Goal: Use online tool/utility

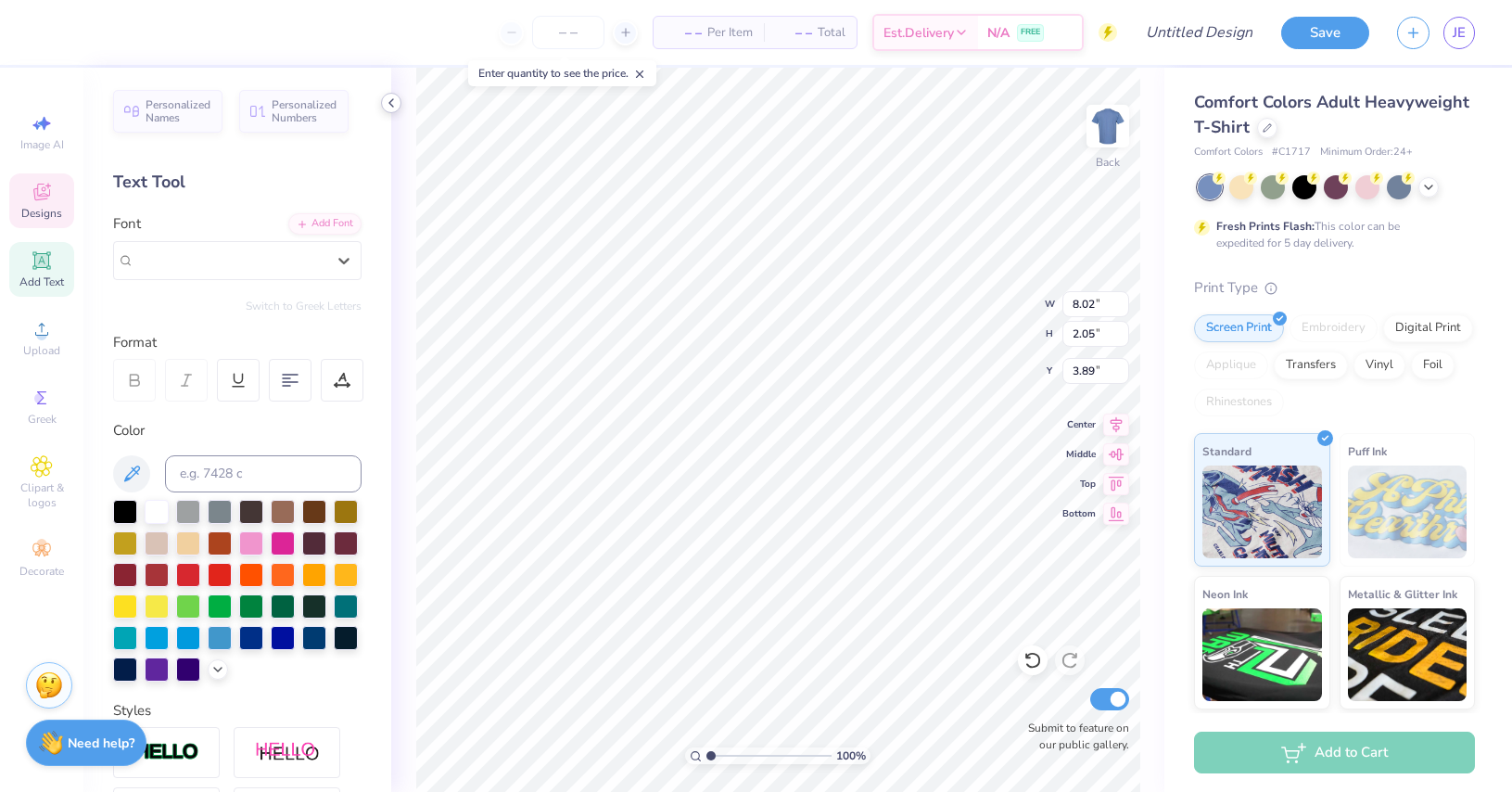
click at [389, 105] on icon at bounding box center [391, 103] width 15 height 15
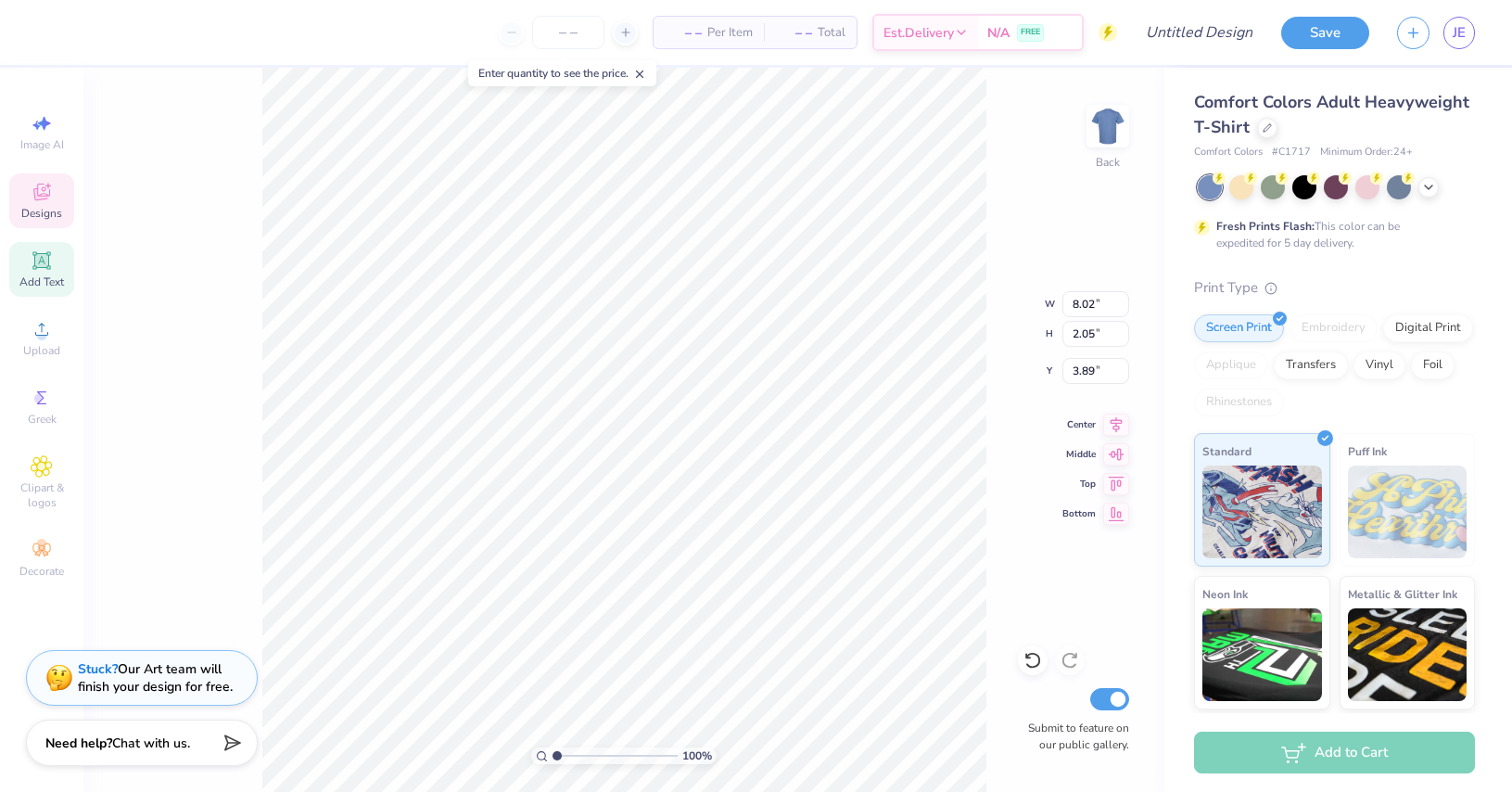
click at [99, 671] on strong "Stuck?" at bounding box center [98, 668] width 39 height 18
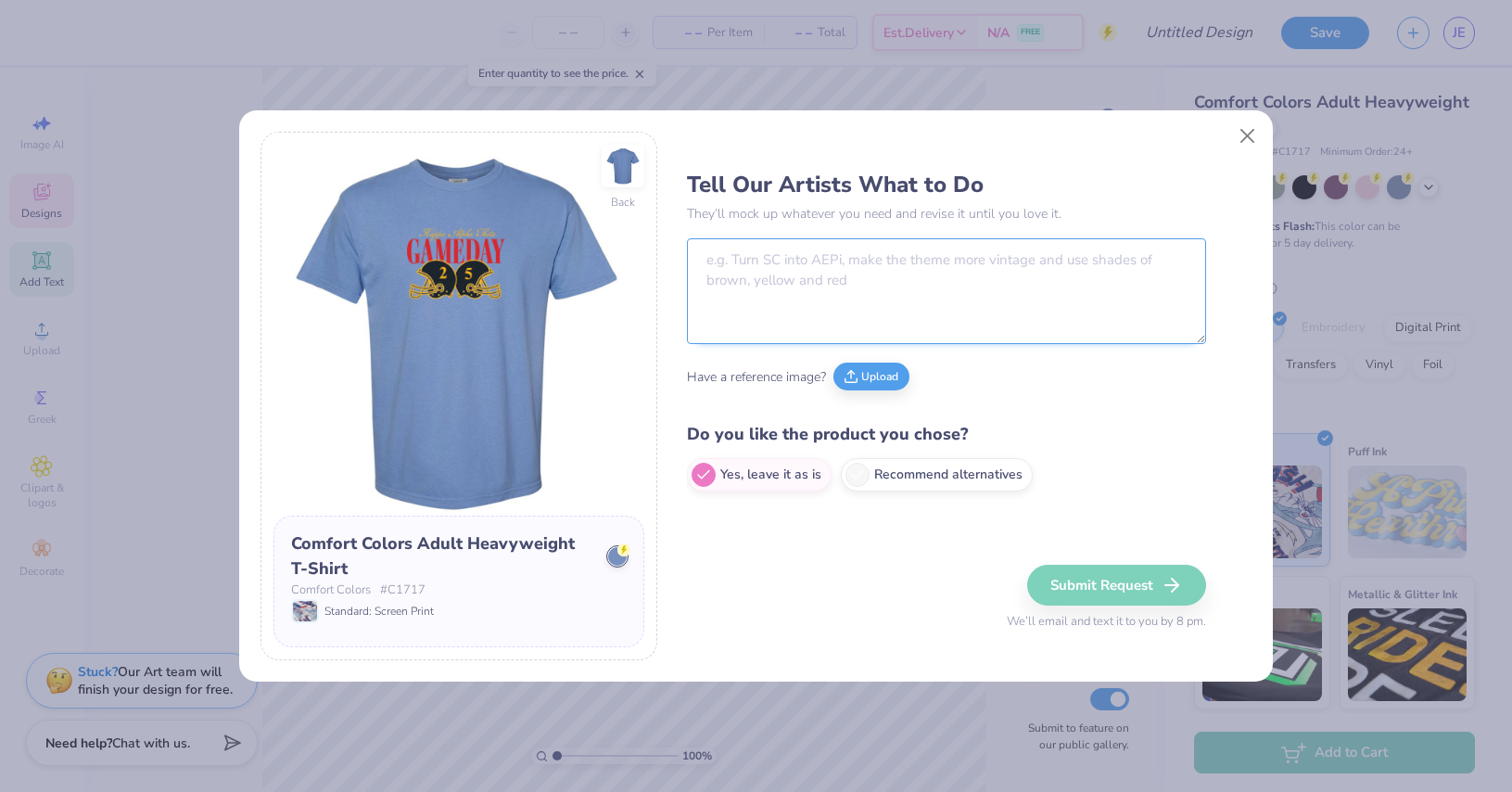
click at [803, 271] on textarea at bounding box center [945, 291] width 519 height 106
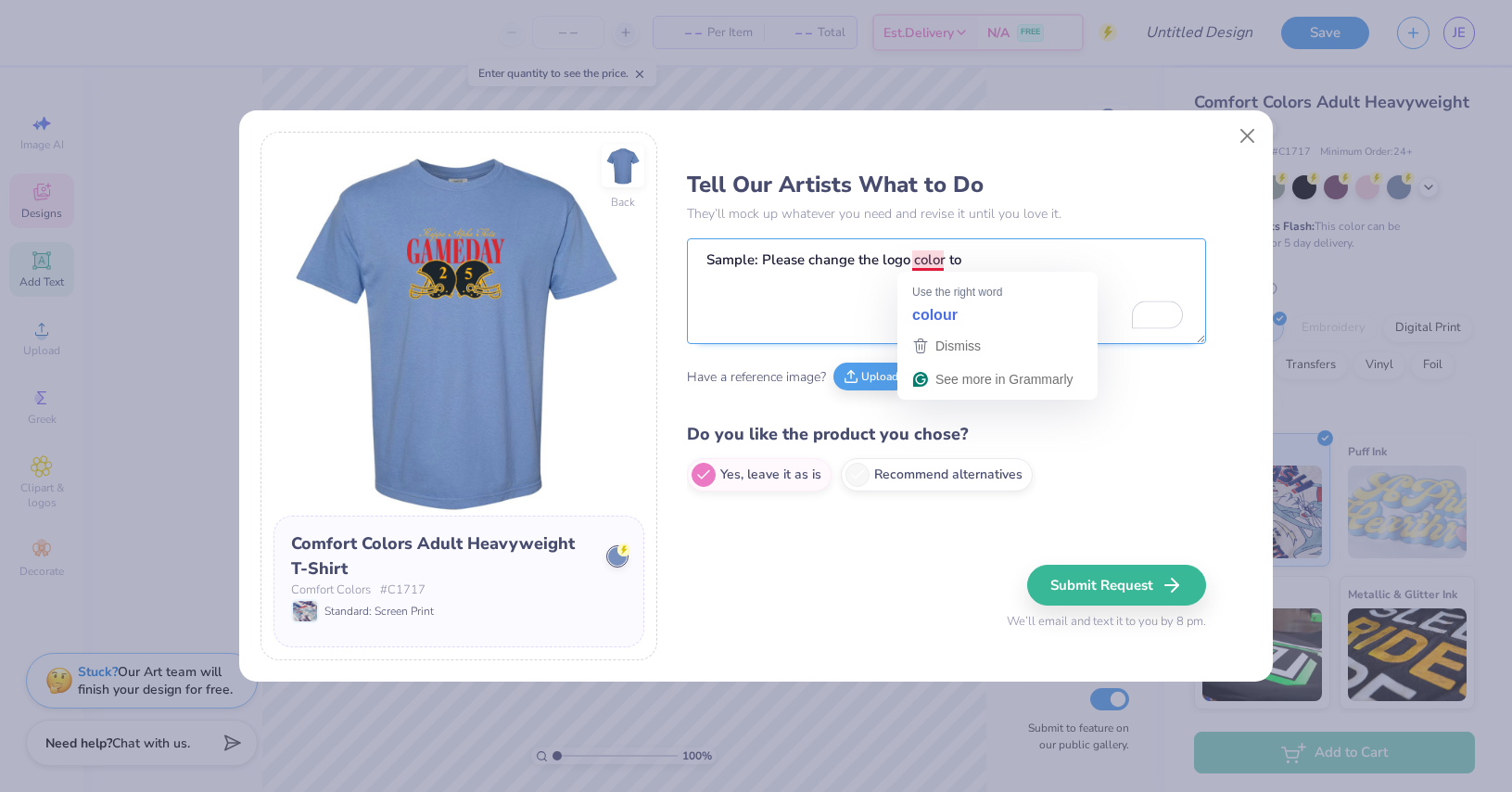
click at [994, 256] on textarea "Sample: Please change the logo color to" at bounding box center [945, 291] width 519 height 106
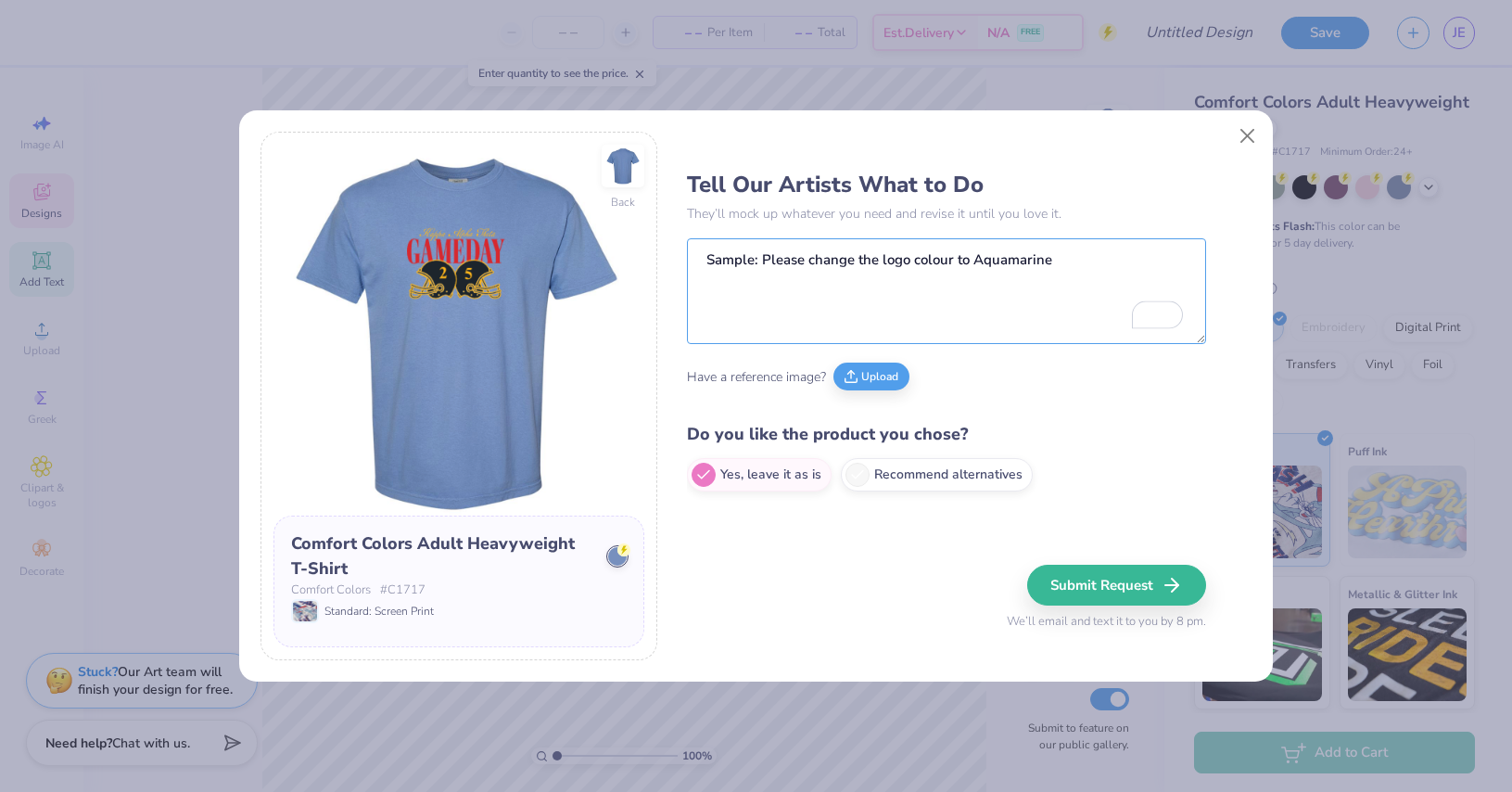
type textarea "Sample: Please change the logo colour to Aquamarine"
drag, startPoint x: 1247, startPoint y: 134, endPoint x: 1157, endPoint y: 139, distance: 90.1
click at [1247, 134] on button "Close" at bounding box center [1247, 136] width 36 height 36
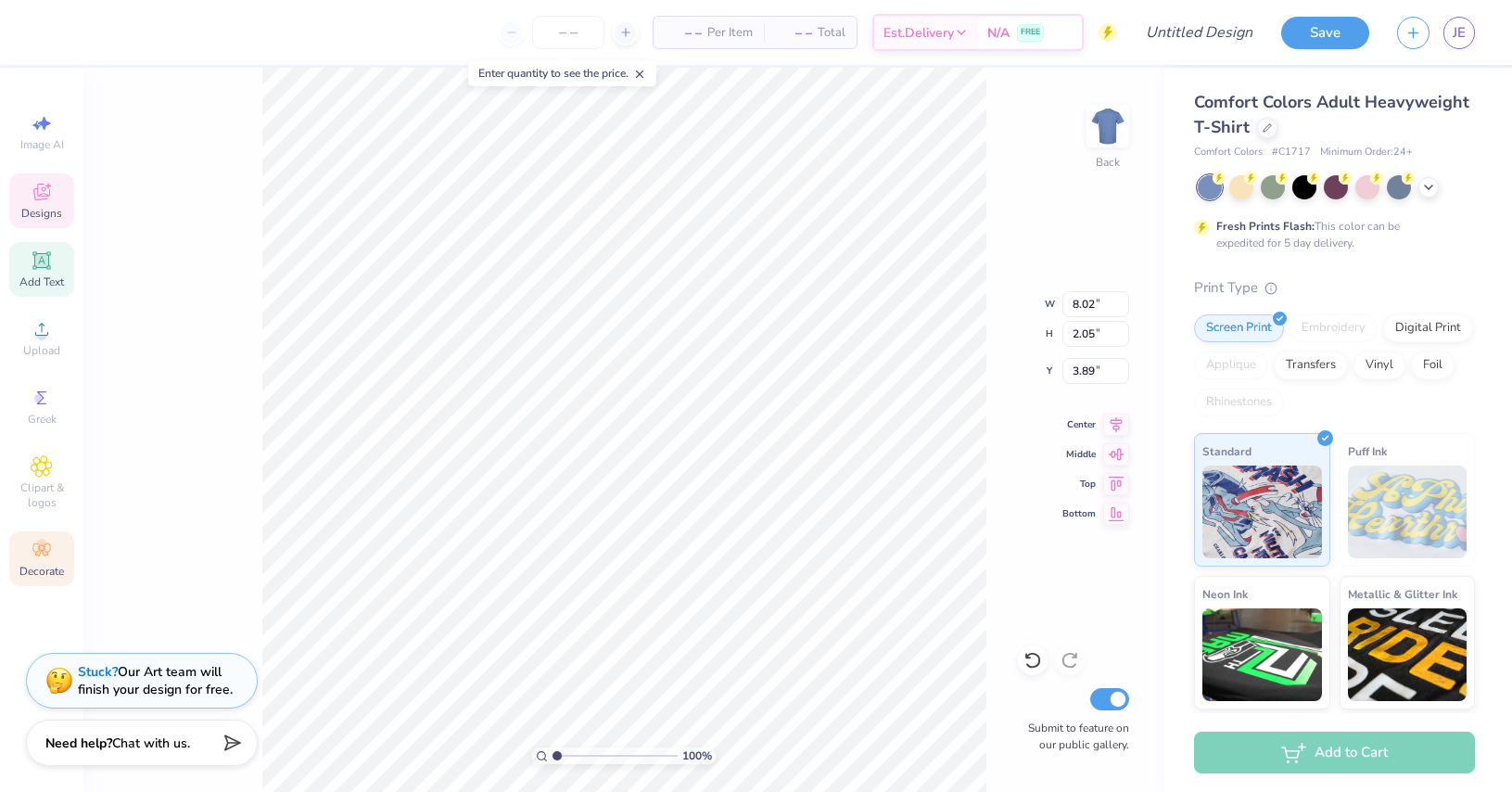
click at [38, 552] on icon at bounding box center [41, 550] width 18 height 13
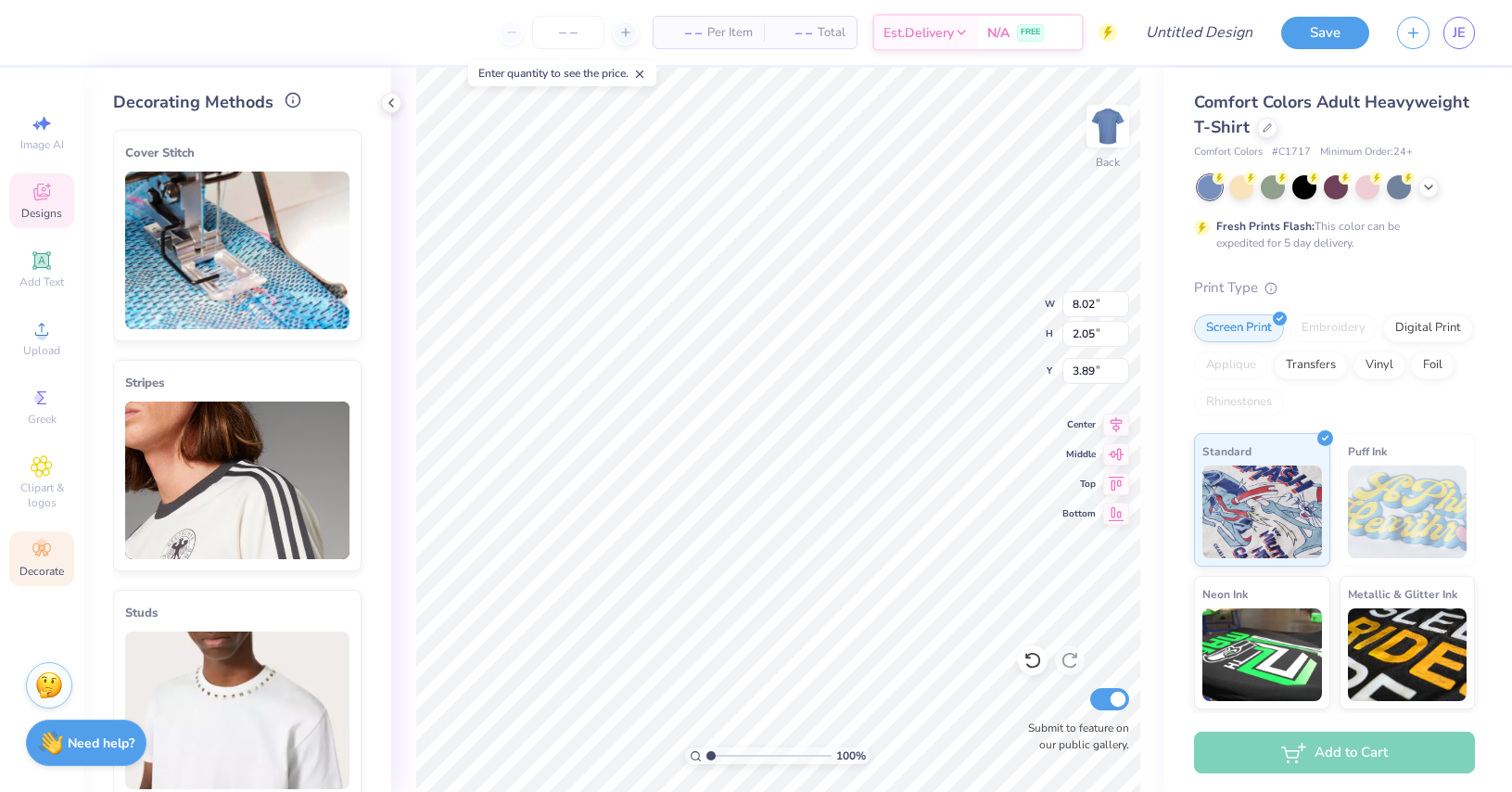
click at [285, 103] on icon at bounding box center [293, 100] width 17 height 17
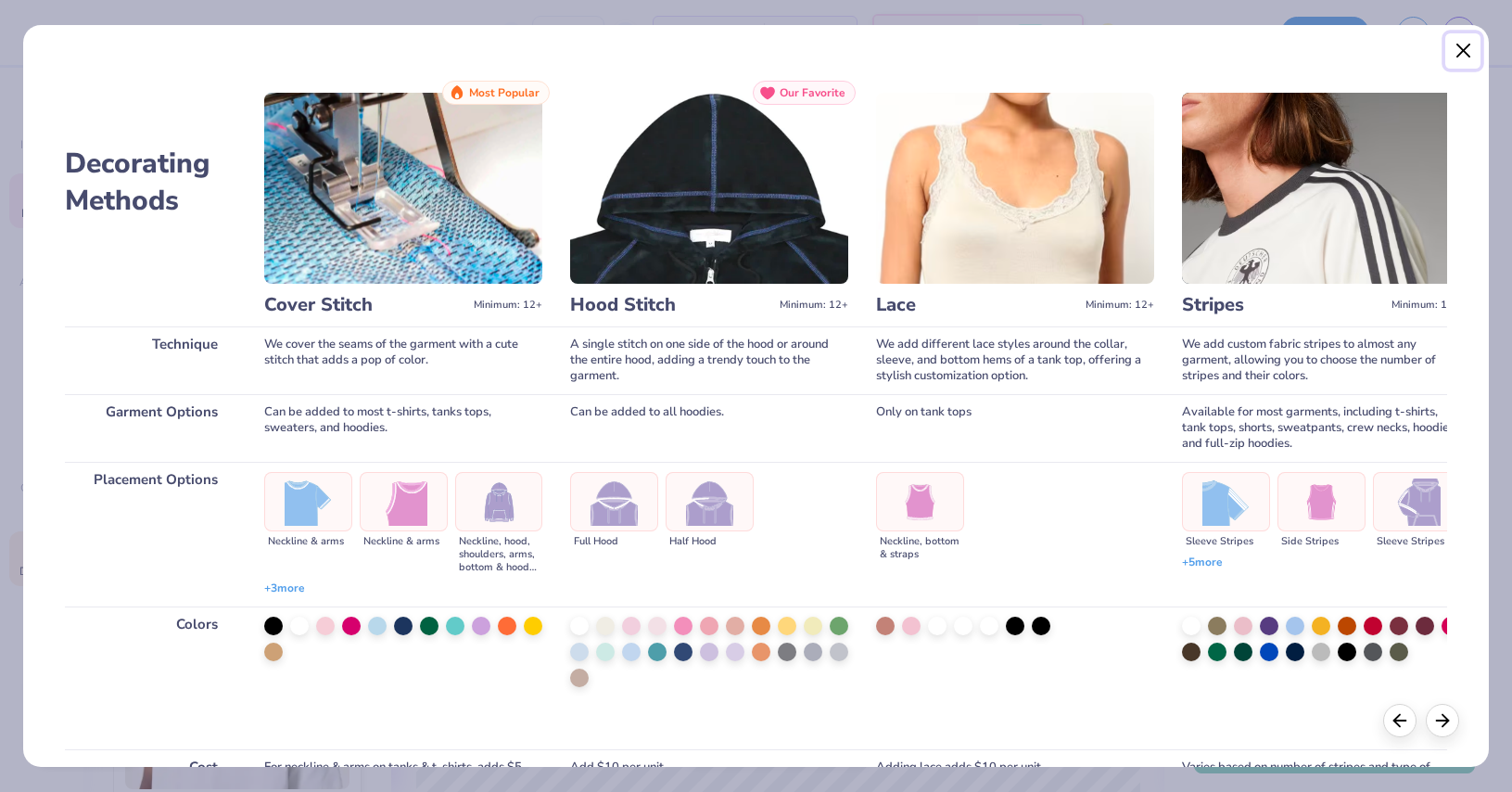
click at [1454, 52] on button "Close" at bounding box center [1462, 52] width 36 height 36
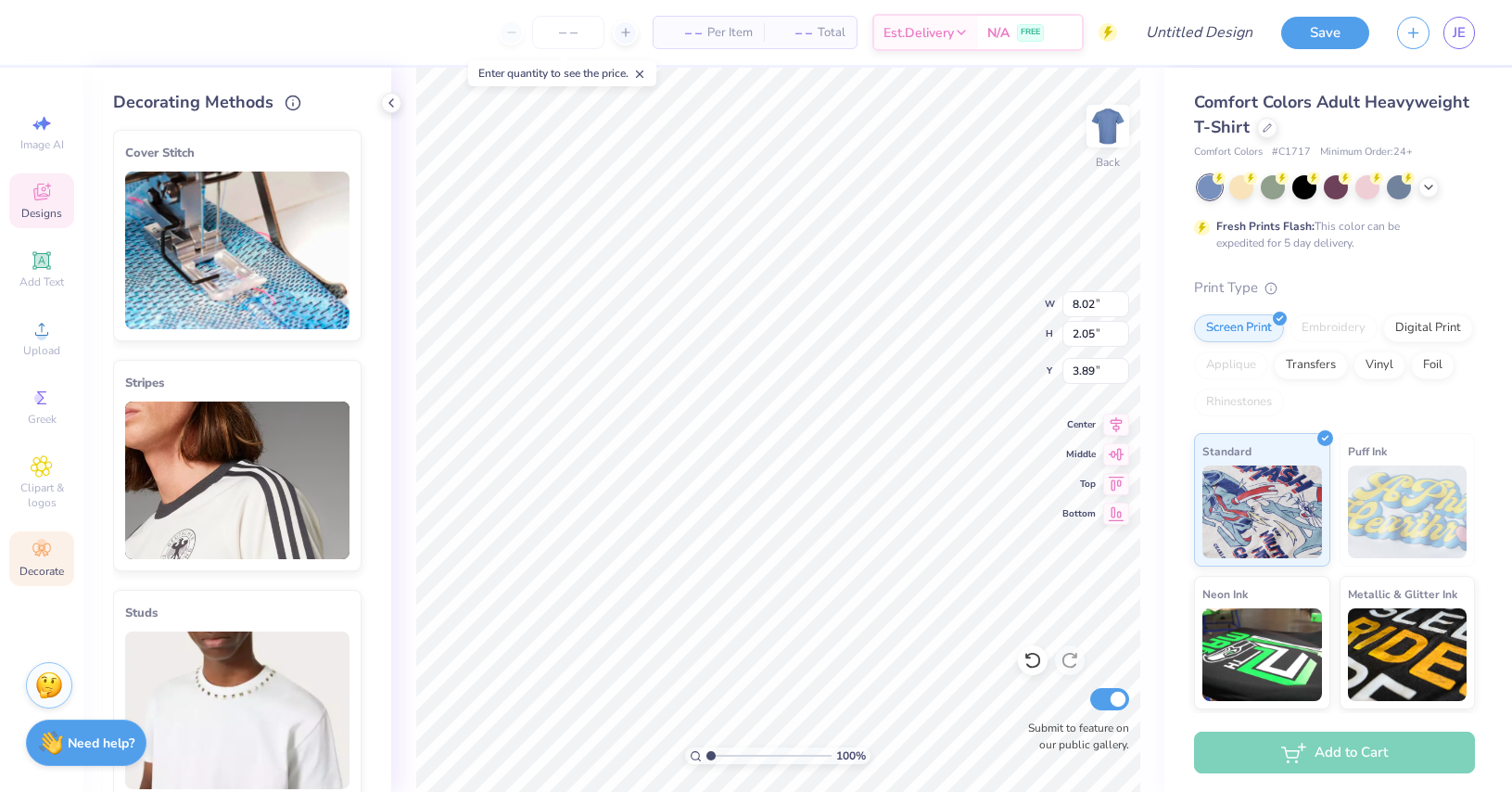
click at [221, 249] on img at bounding box center [236, 251] width 224 height 158
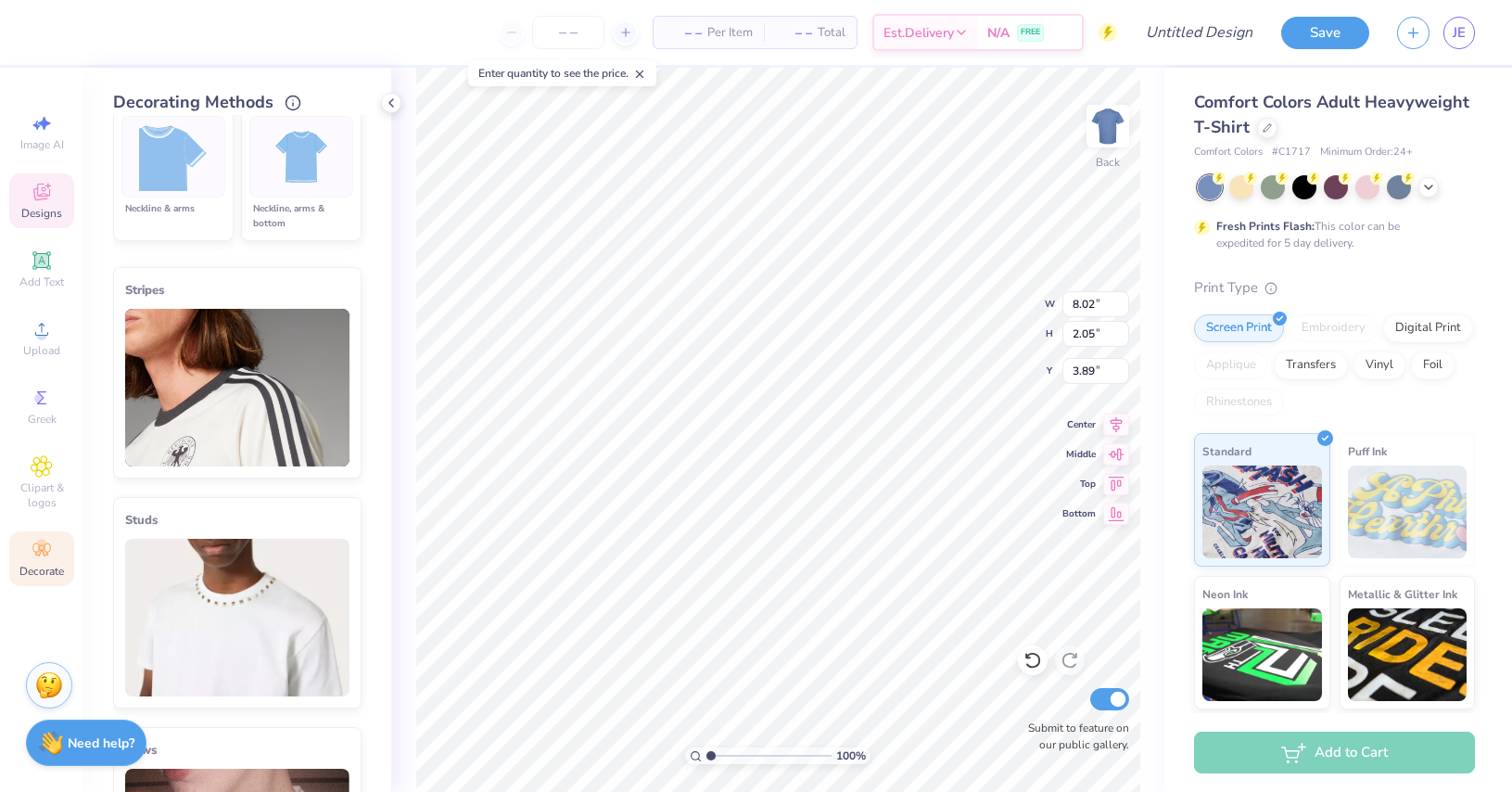
click at [253, 431] on img at bounding box center [236, 388] width 224 height 158
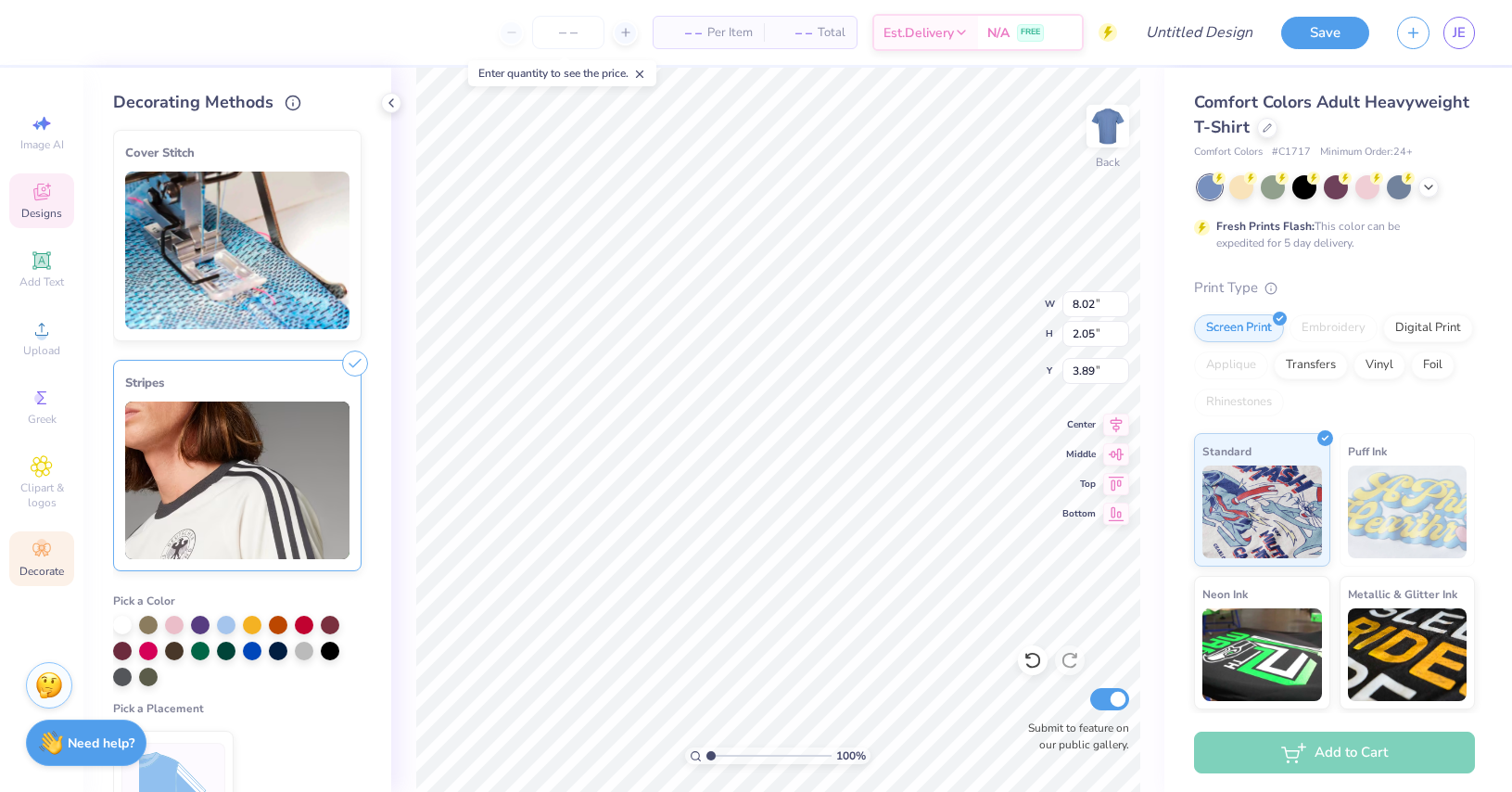
click at [122, 256] on div "Cover Stitch" at bounding box center [237, 235] width 249 height 211
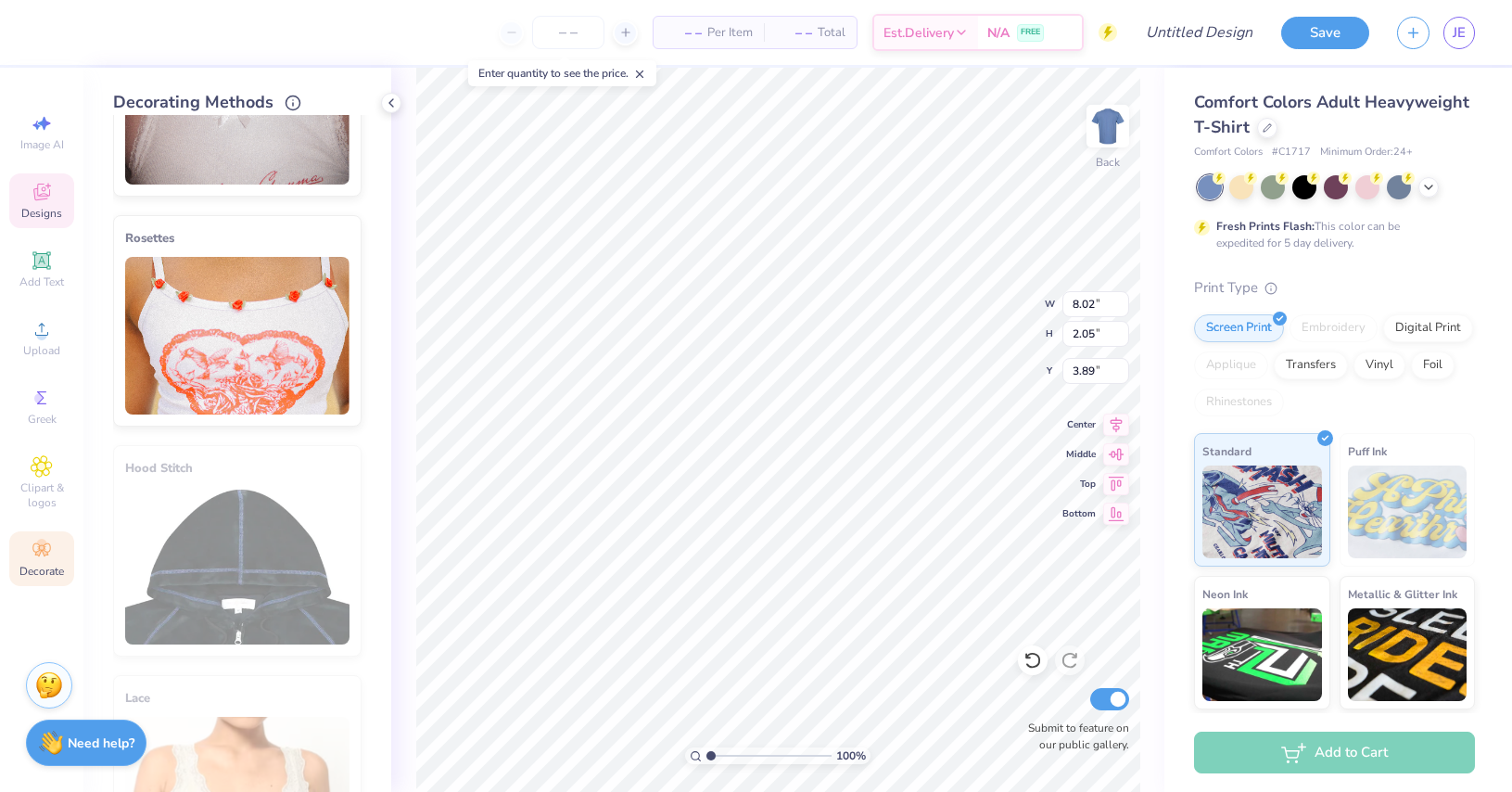
click at [222, 325] on img at bounding box center [236, 336] width 224 height 158
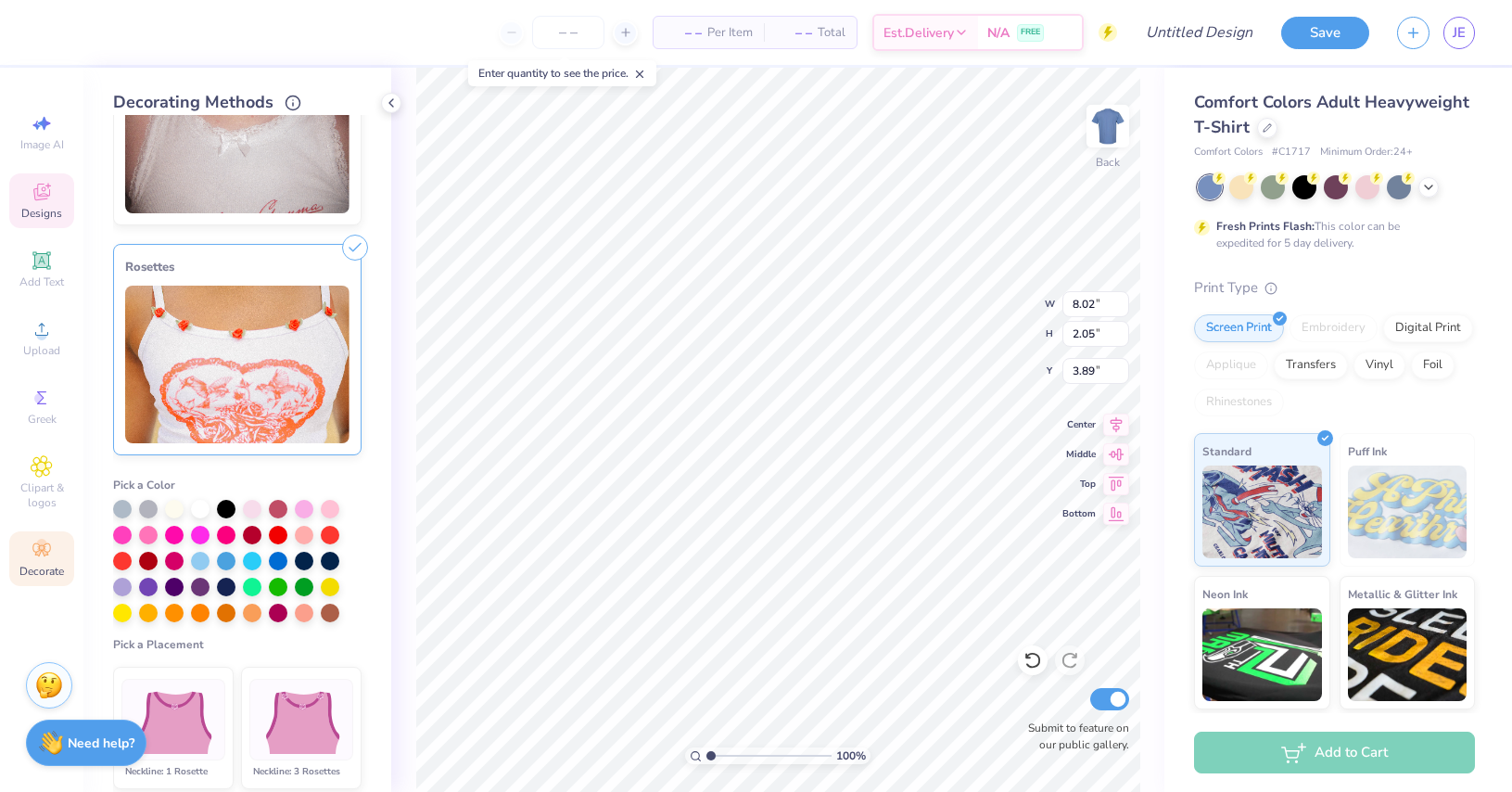
scroll to position [777, 0]
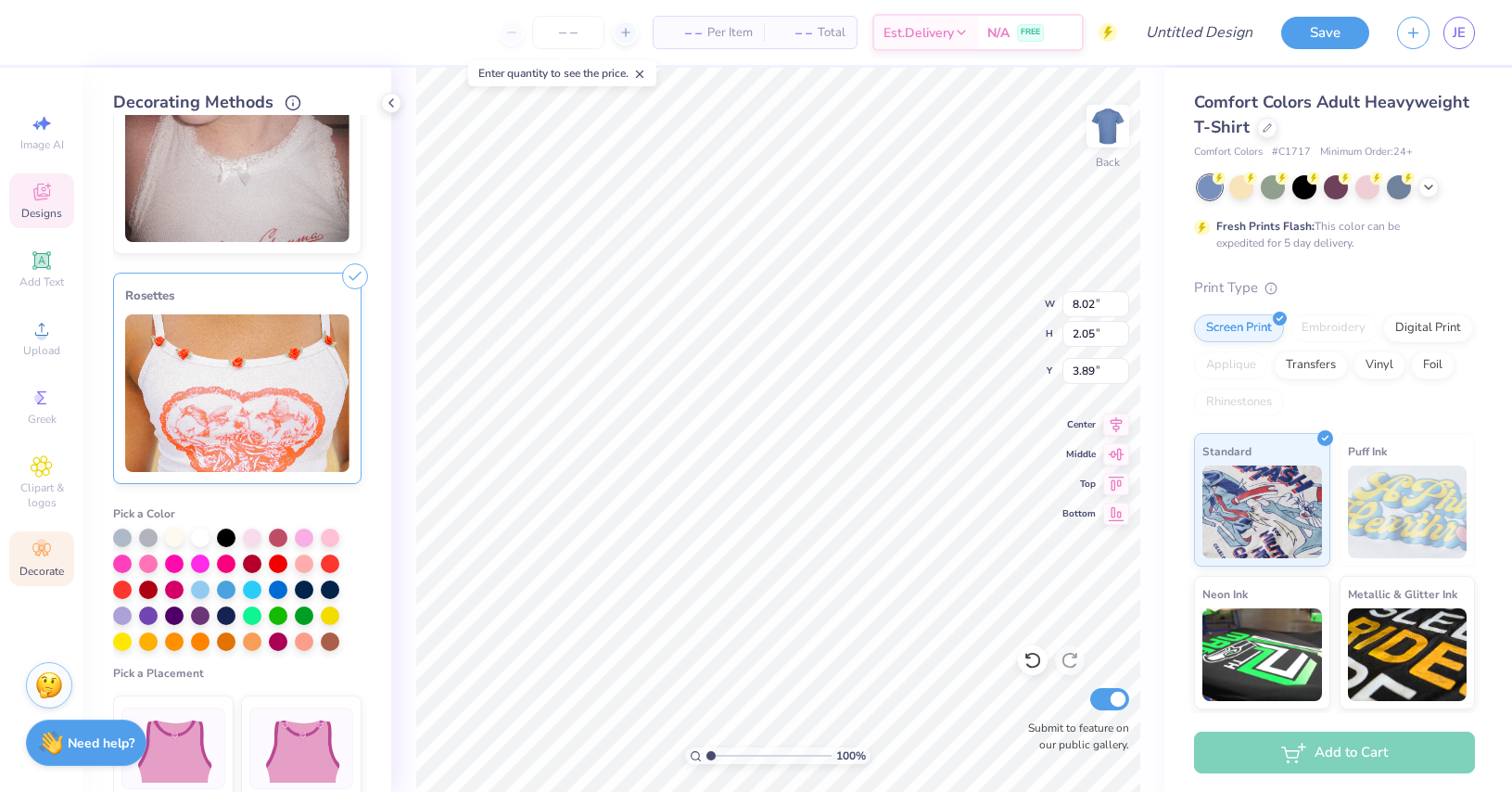
click at [345, 274] on icon at bounding box center [355, 277] width 26 height 26
click at [351, 275] on line at bounding box center [355, 276] width 8 height 8
click at [320, 288] on div "Rosettes" at bounding box center [236, 296] width 224 height 23
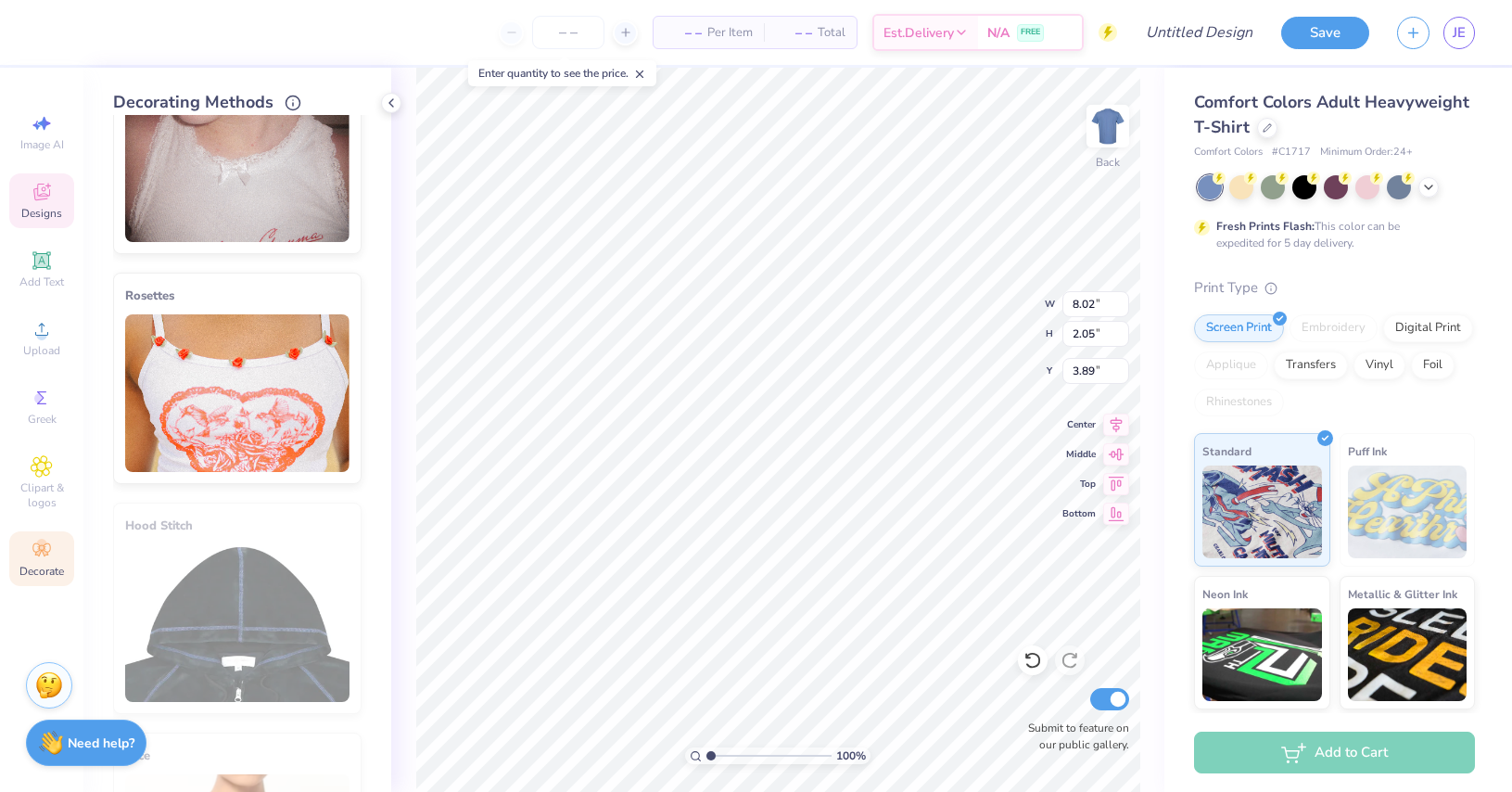
click at [299, 288] on div "Rosettes" at bounding box center [236, 296] width 224 height 23
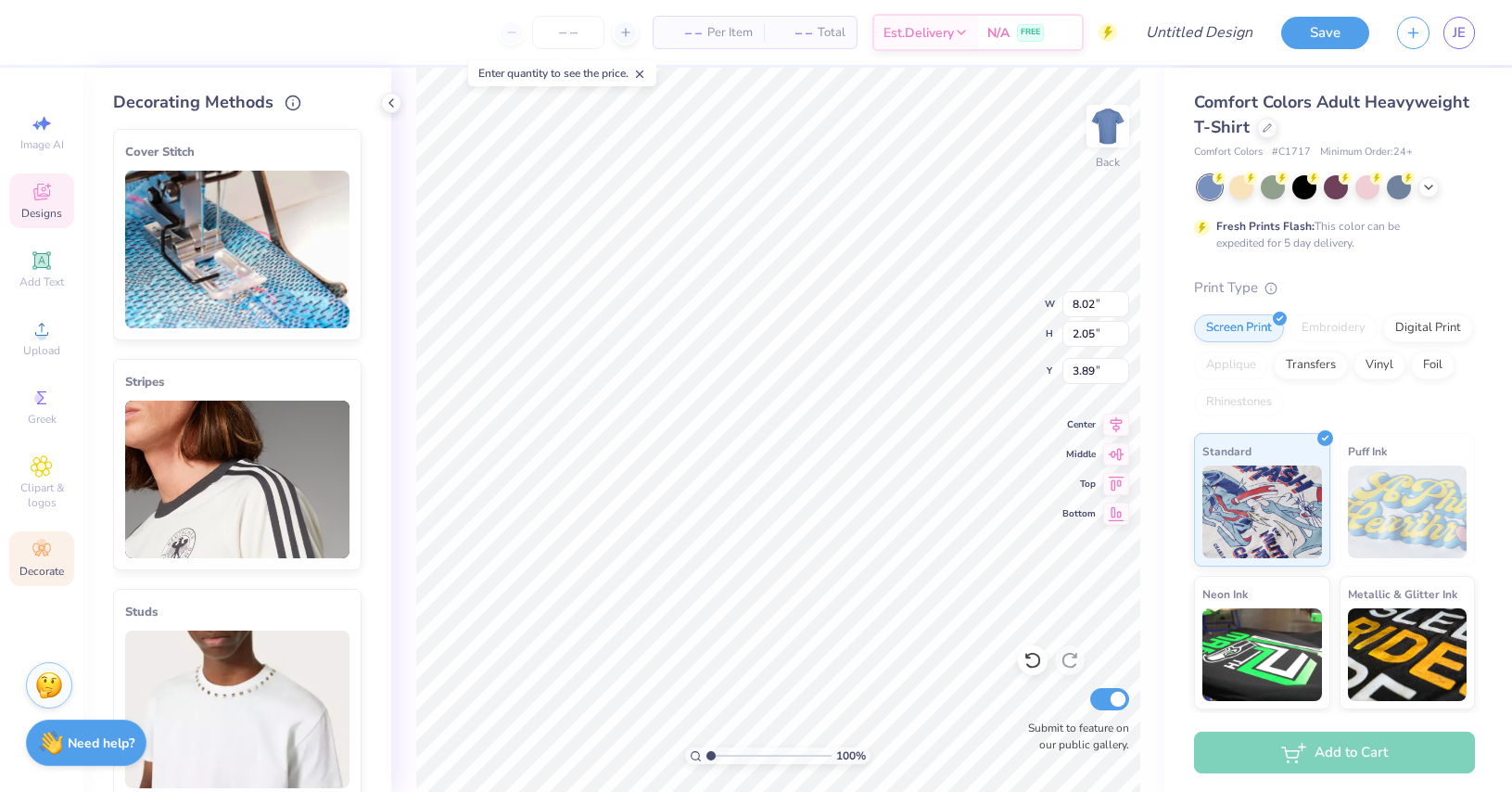
scroll to position [0, 0]
click at [293, 384] on div "Stripes" at bounding box center [236, 383] width 224 height 23
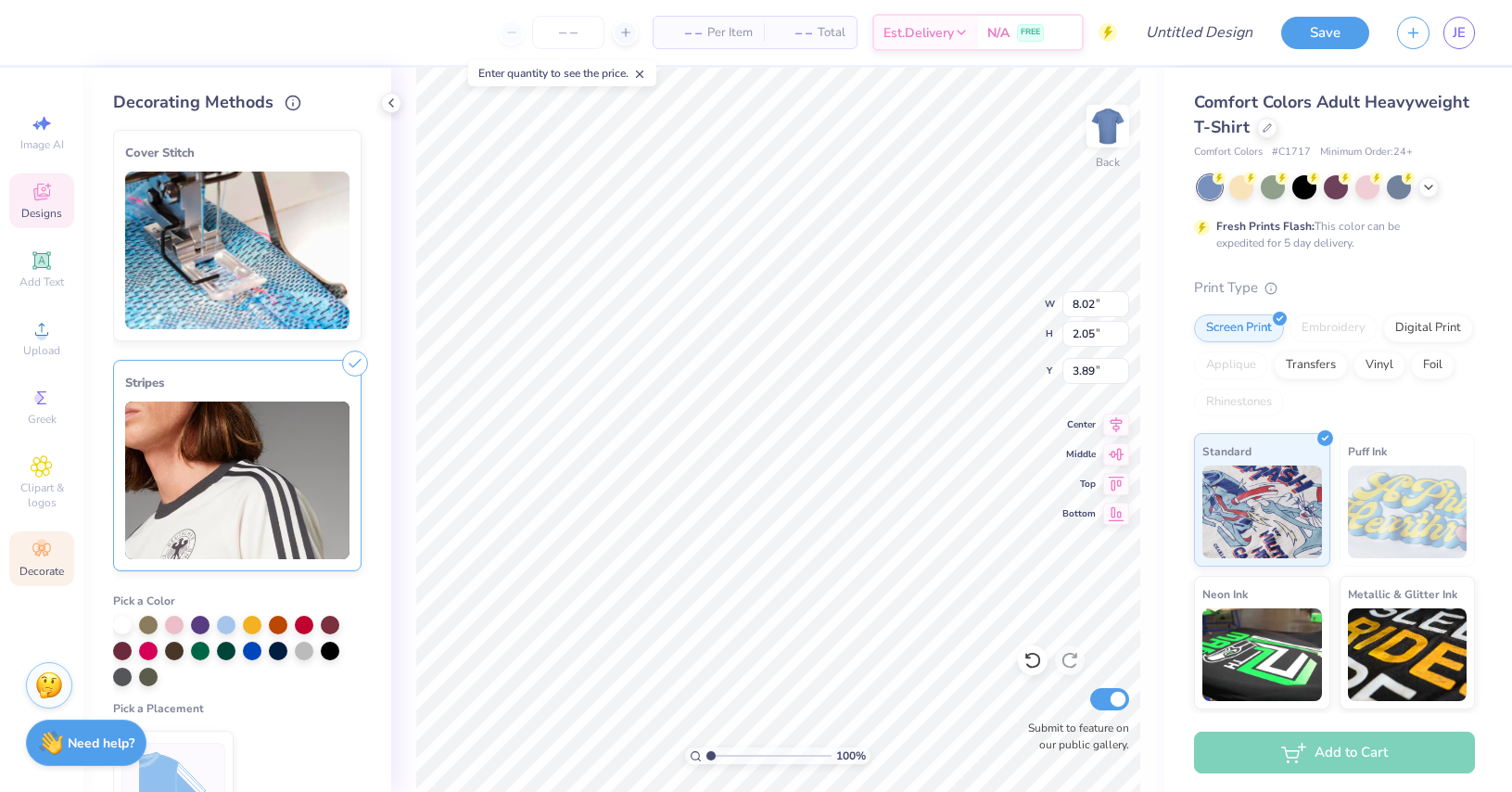
click at [278, 266] on img at bounding box center [236, 251] width 224 height 158
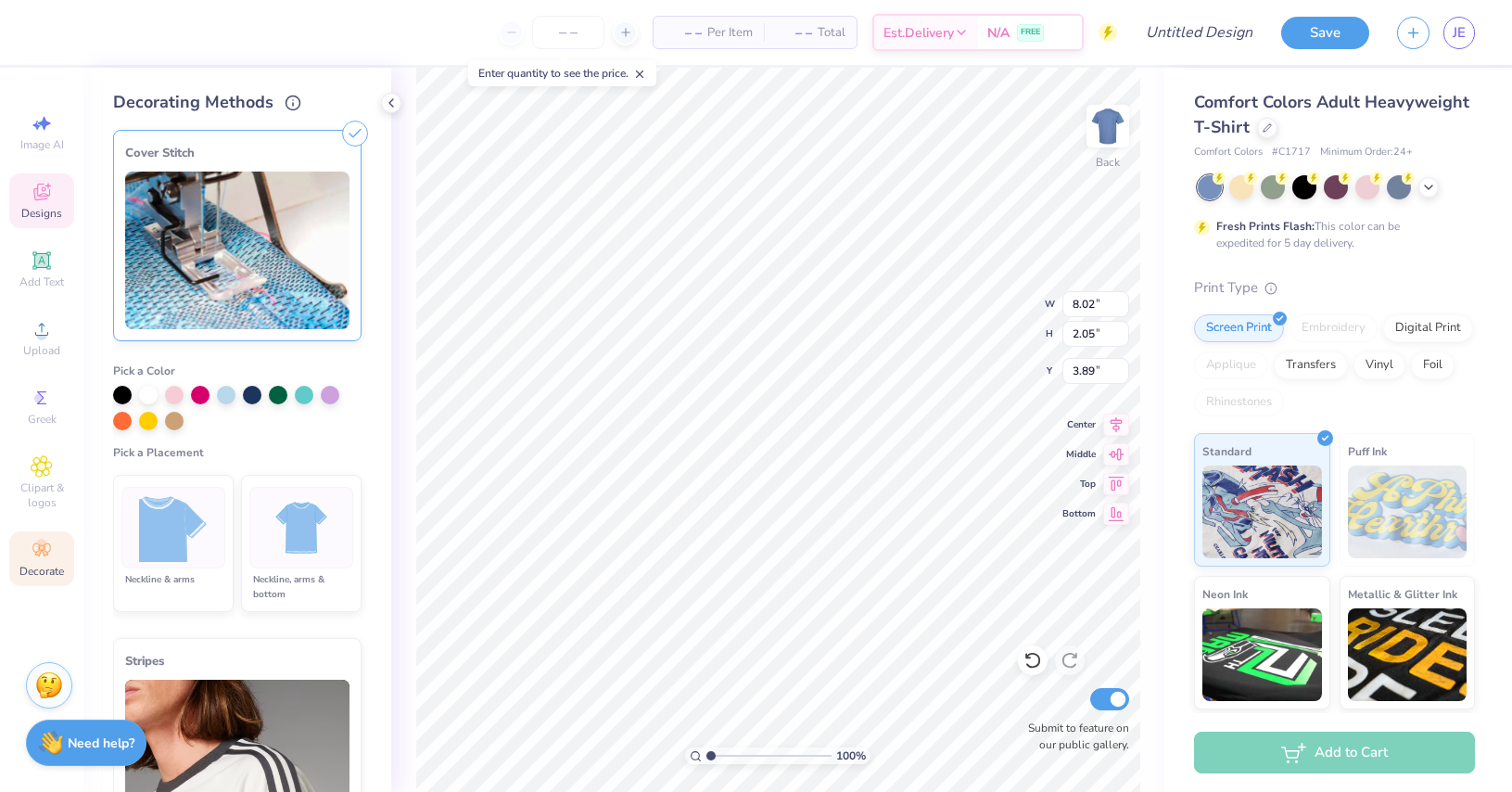
click at [342, 131] on icon at bounding box center [355, 133] width 26 height 26
click at [307, 105] on div "Decorating Methods" at bounding box center [237, 102] width 249 height 25
click at [392, 106] on polyline at bounding box center [391, 103] width 4 height 8
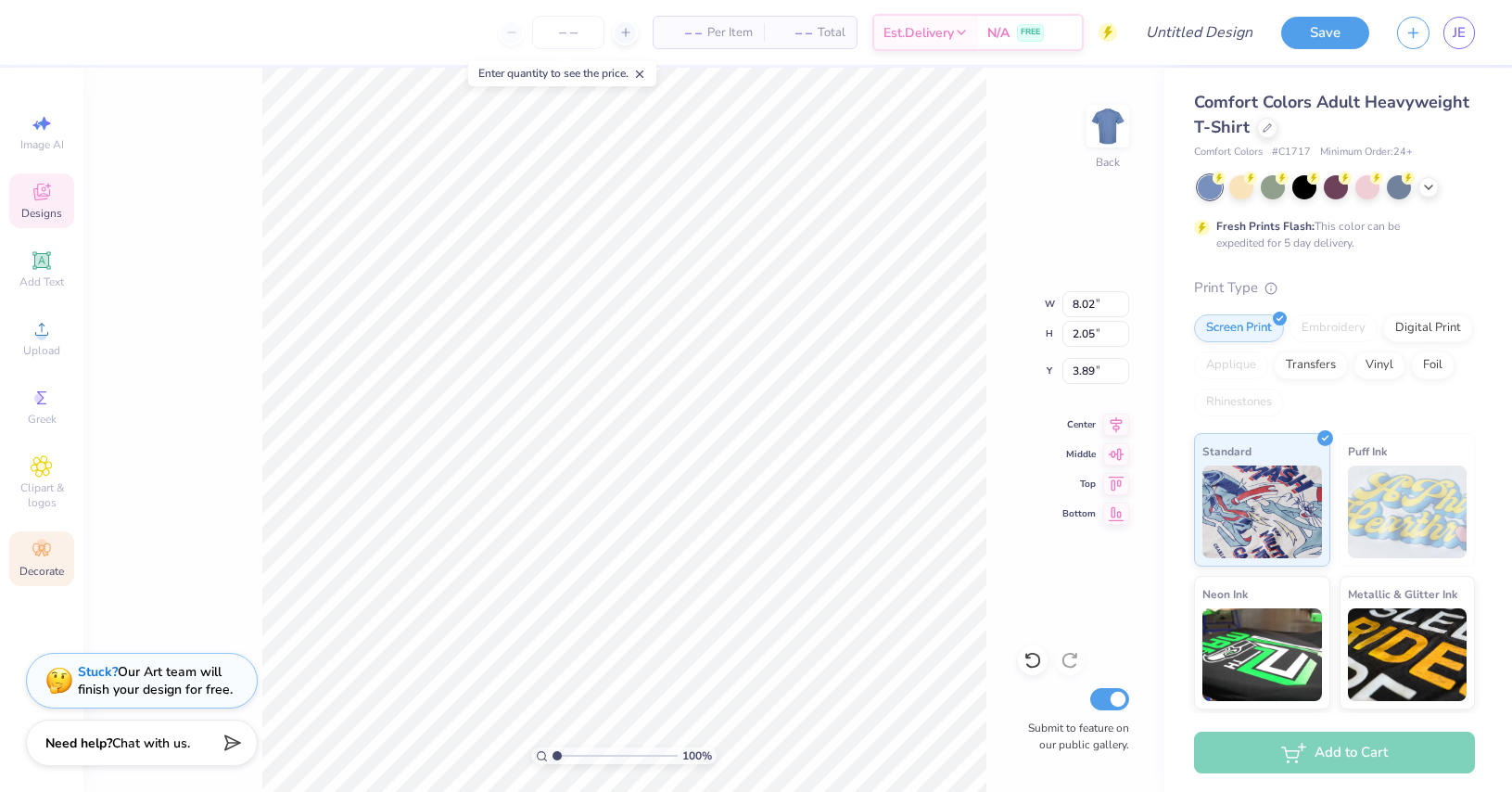
click at [31, 549] on icon at bounding box center [42, 550] width 23 height 23
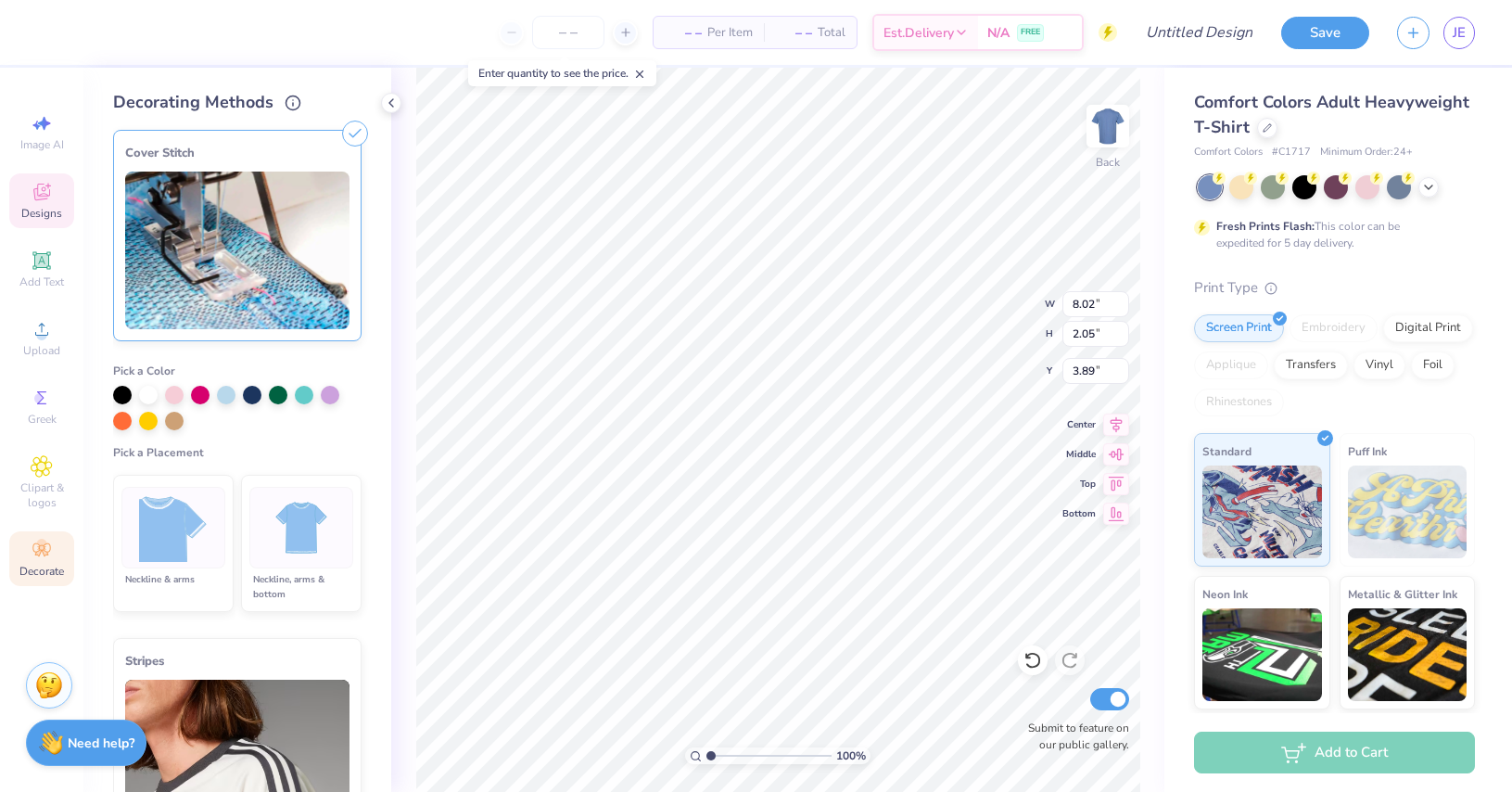
click at [343, 129] on icon at bounding box center [355, 133] width 26 height 26
click at [310, 175] on img at bounding box center [236, 251] width 224 height 158
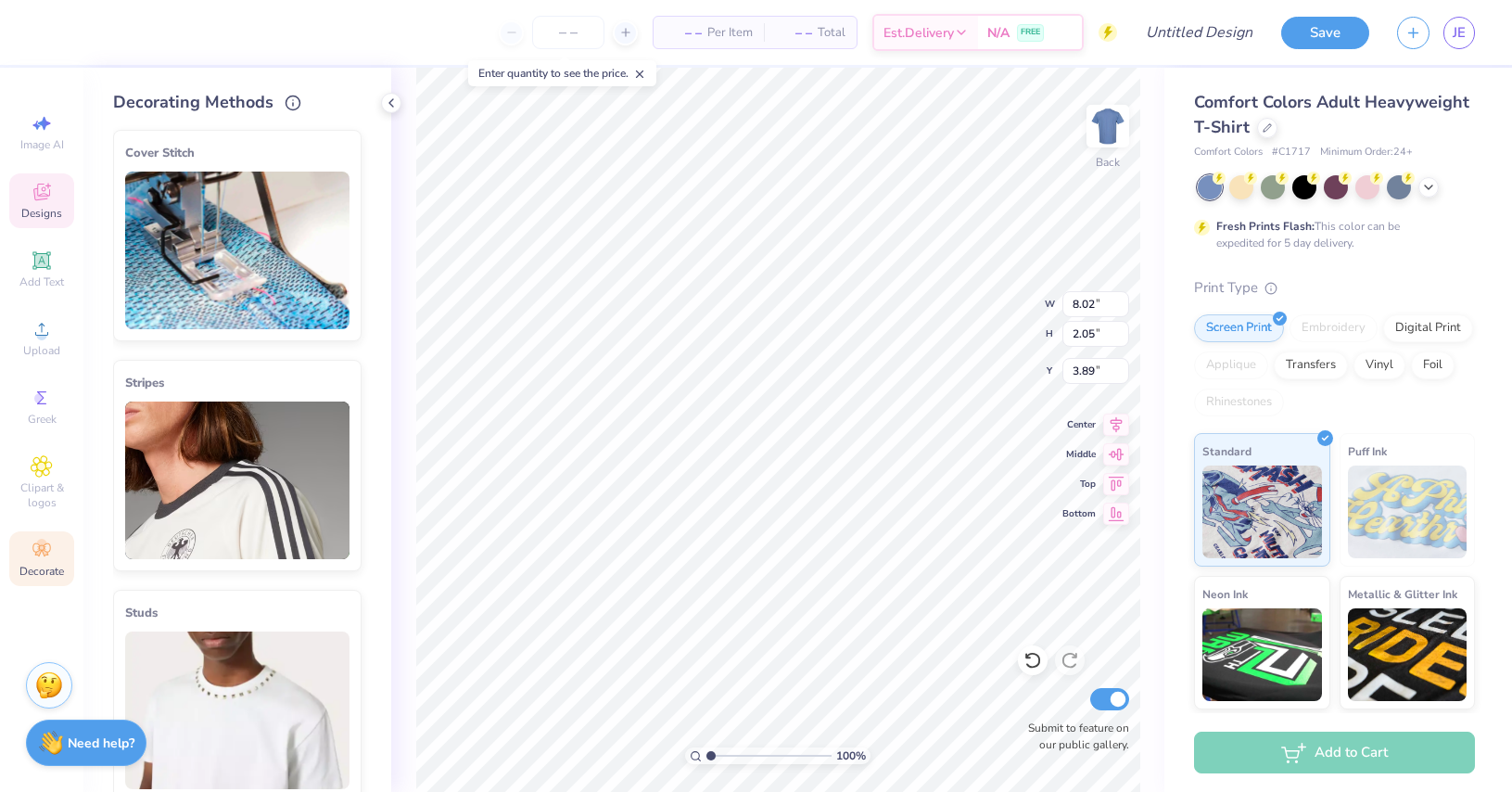
click at [310, 175] on img at bounding box center [236, 251] width 224 height 158
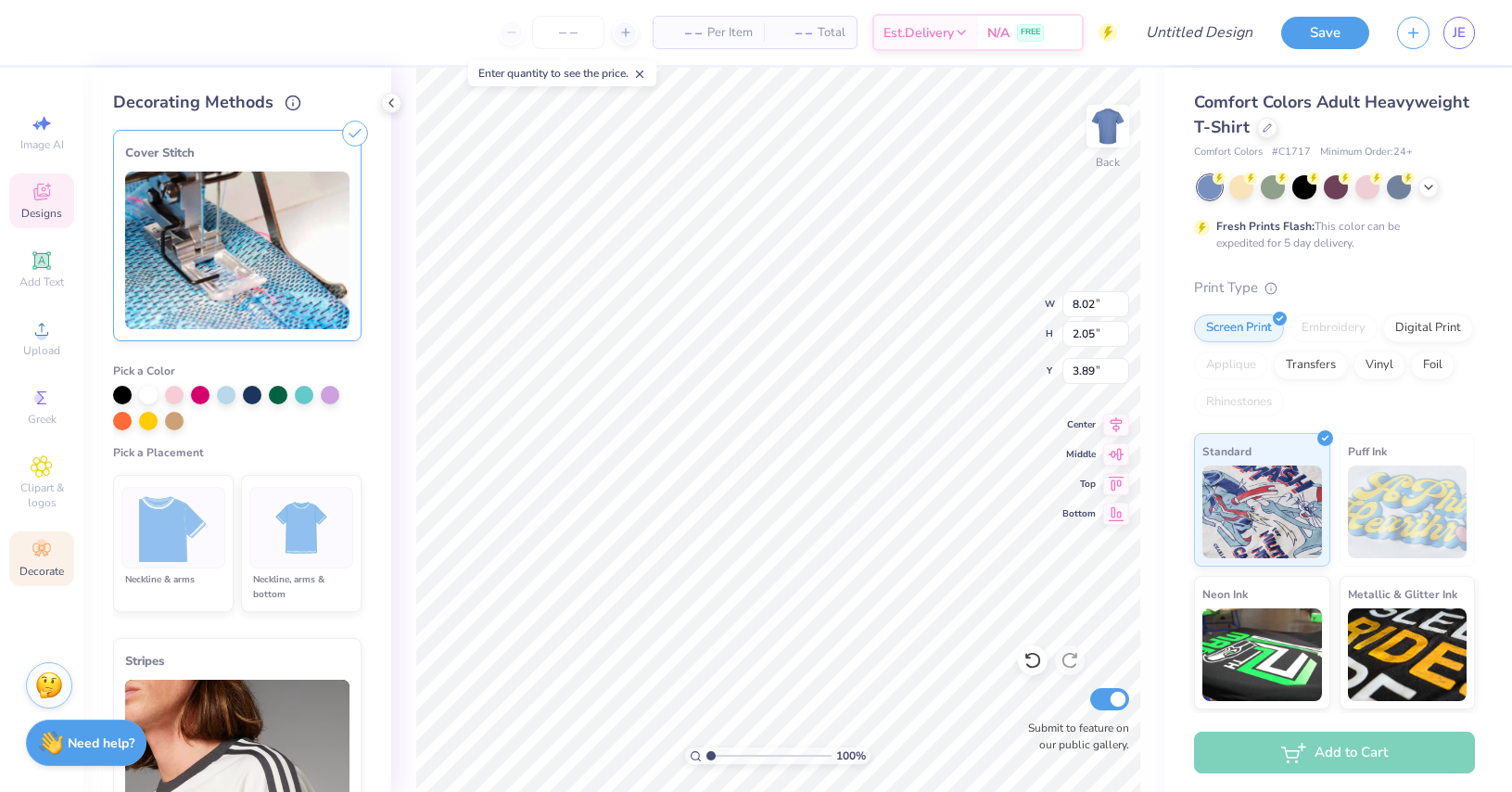
click at [310, 175] on img at bounding box center [236, 251] width 224 height 158
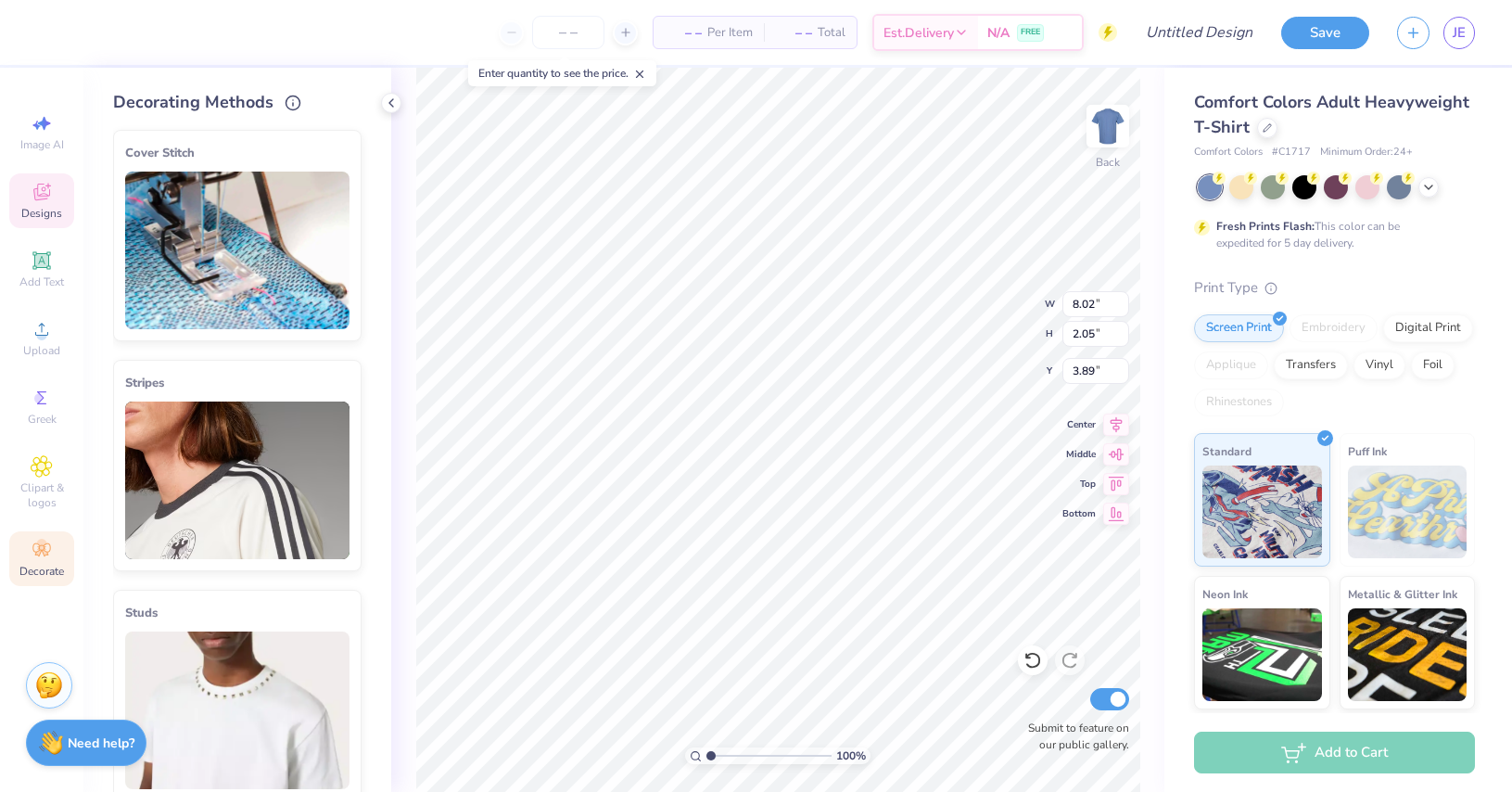
click at [287, 142] on div "Cover Stitch" at bounding box center [236, 153] width 224 height 23
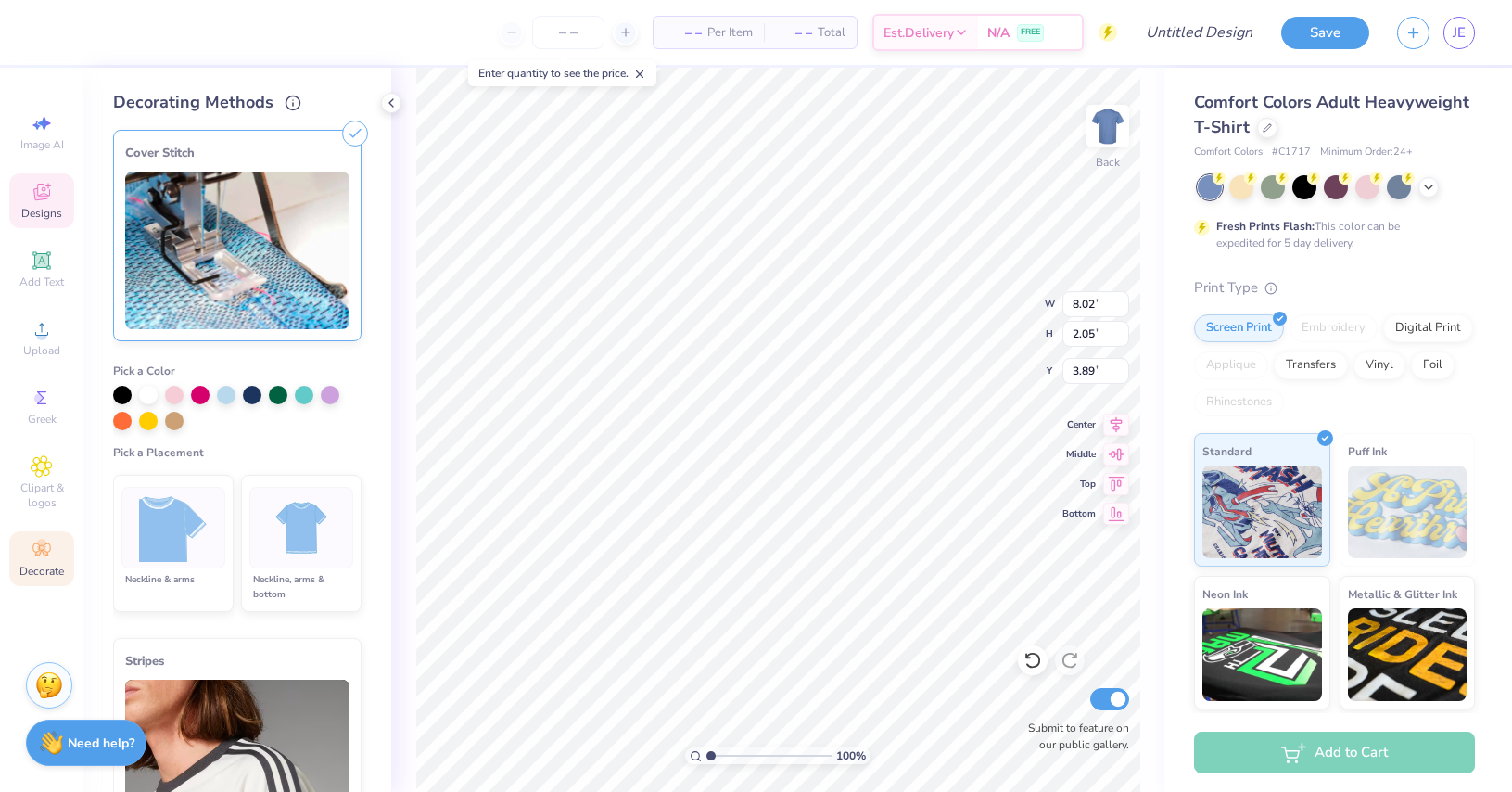
click at [287, 141] on div "Cover Stitch" at bounding box center [237, 235] width 249 height 211
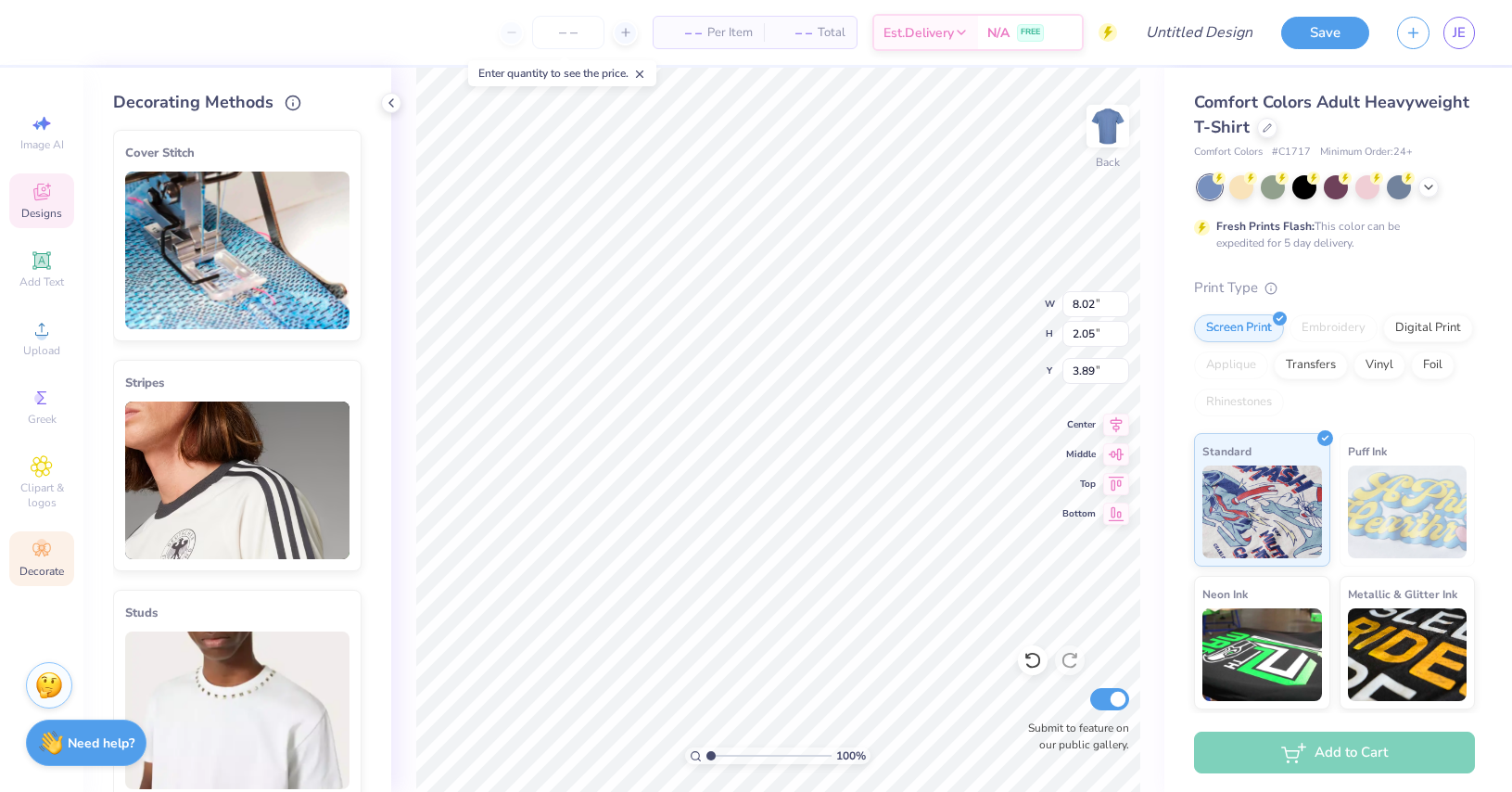
click at [342, 131] on icon at bounding box center [355, 136] width 26 height 26
drag, startPoint x: 335, startPoint y: 131, endPoint x: 277, endPoint y: 144, distance: 59.4
click at [277, 144] on div "Cover Stitch" at bounding box center [236, 153] width 224 height 23
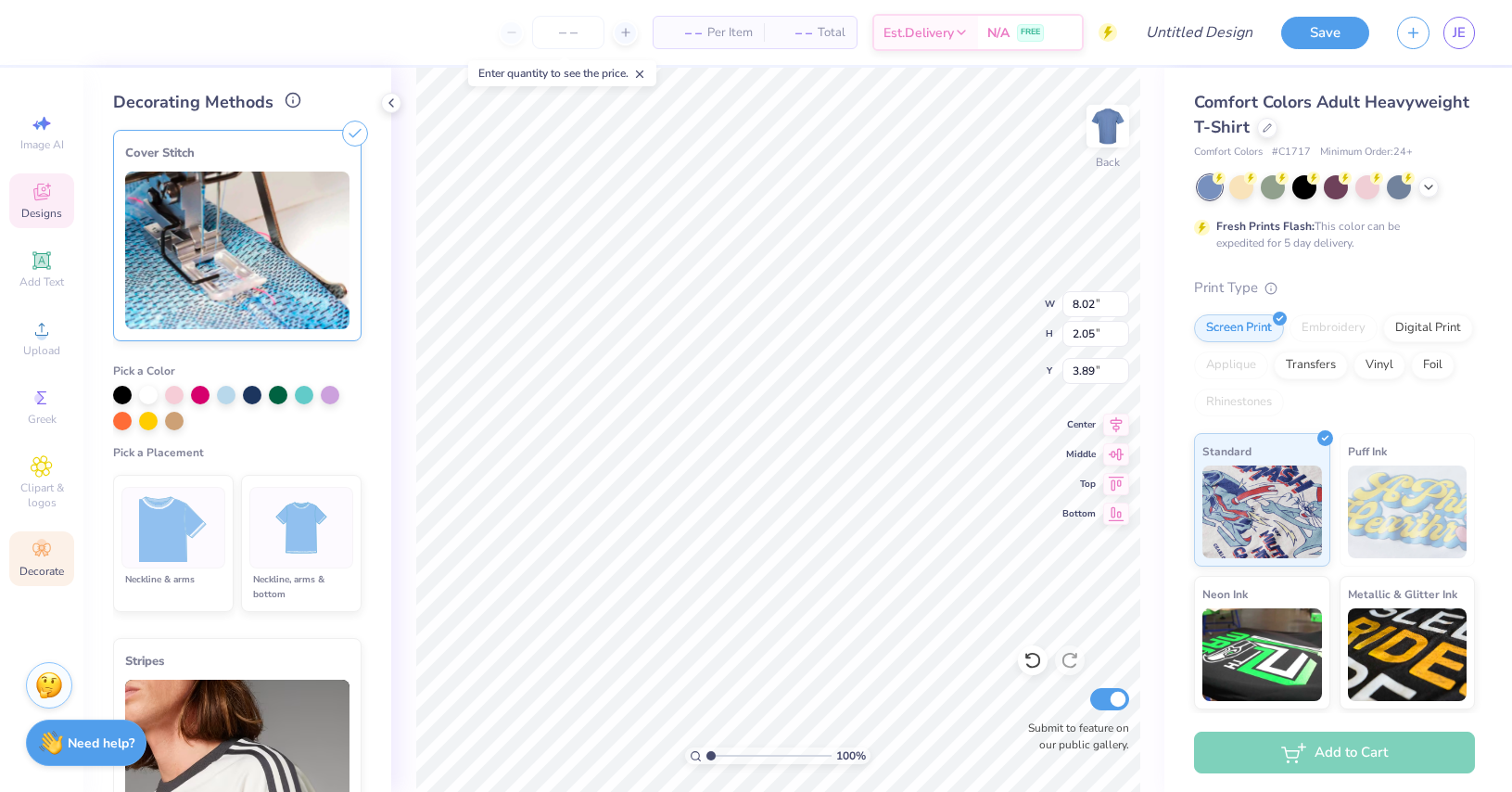
click at [291, 99] on icon at bounding box center [293, 100] width 17 height 17
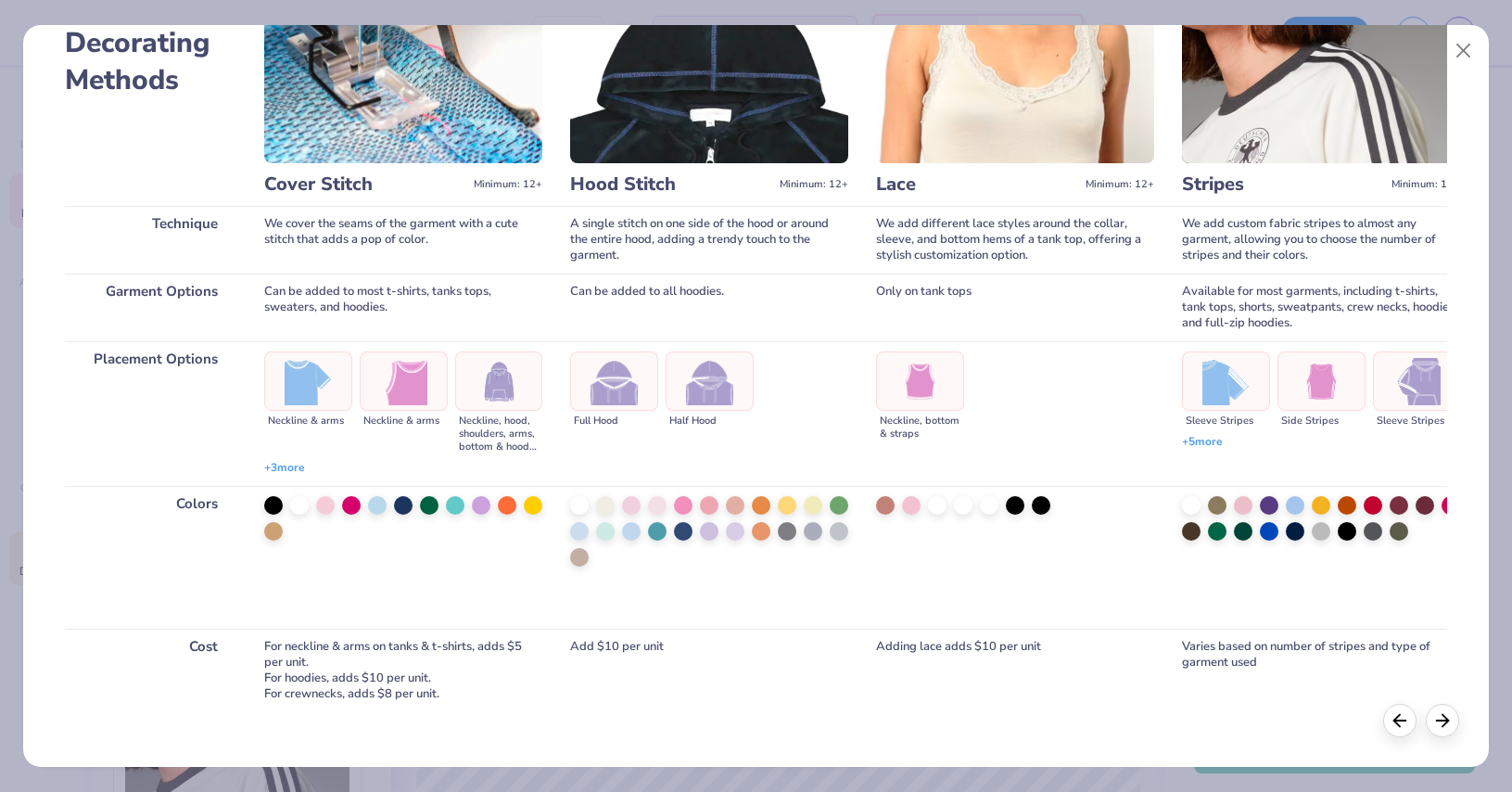
scroll to position [121, 0]
click at [1464, 51] on button "Close" at bounding box center [1462, 52] width 36 height 36
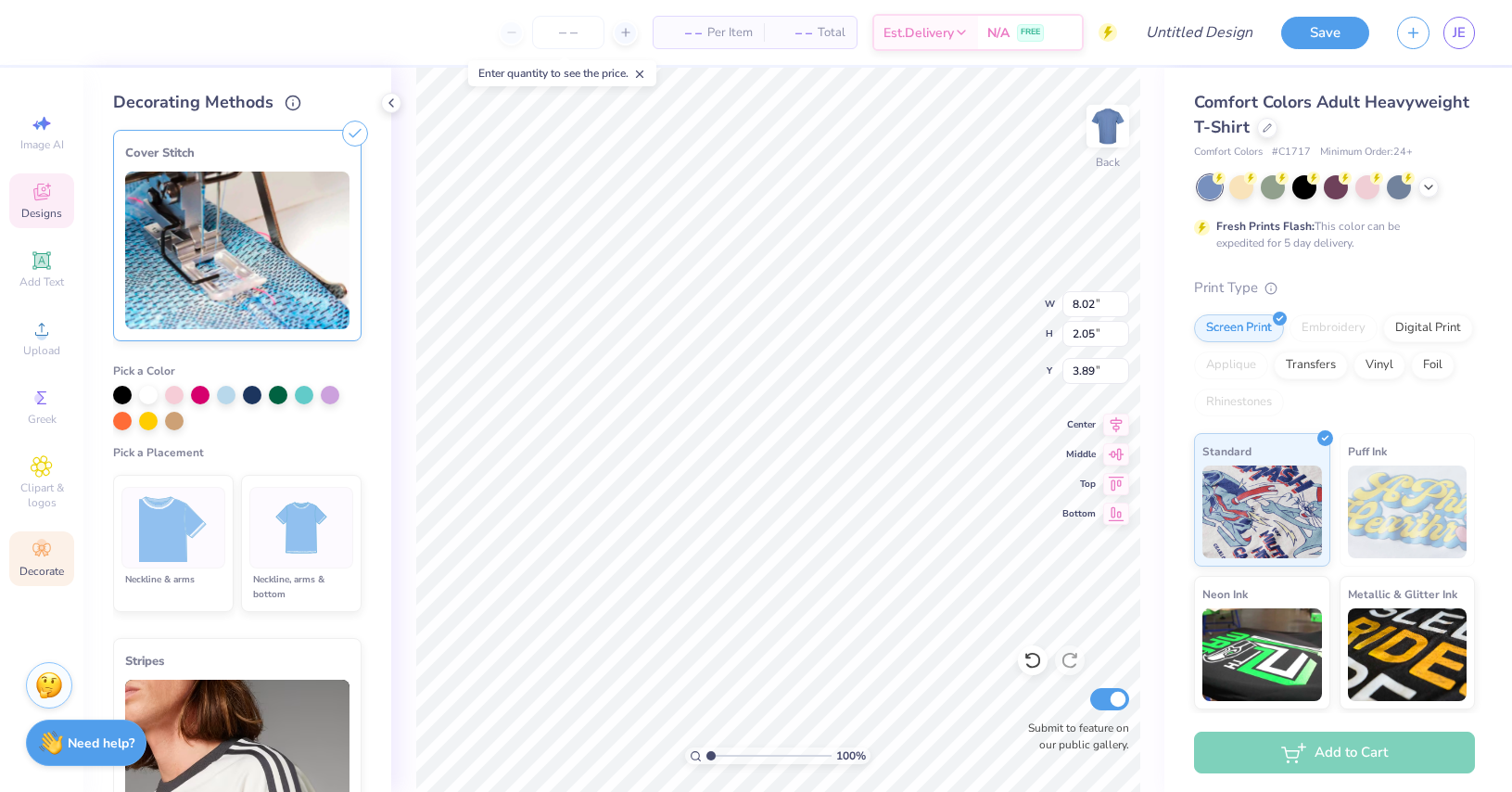
click at [148, 542] on img at bounding box center [174, 528] width 69 height 69
click at [342, 132] on icon at bounding box center [355, 133] width 26 height 26
click at [182, 521] on img at bounding box center [174, 528] width 69 height 69
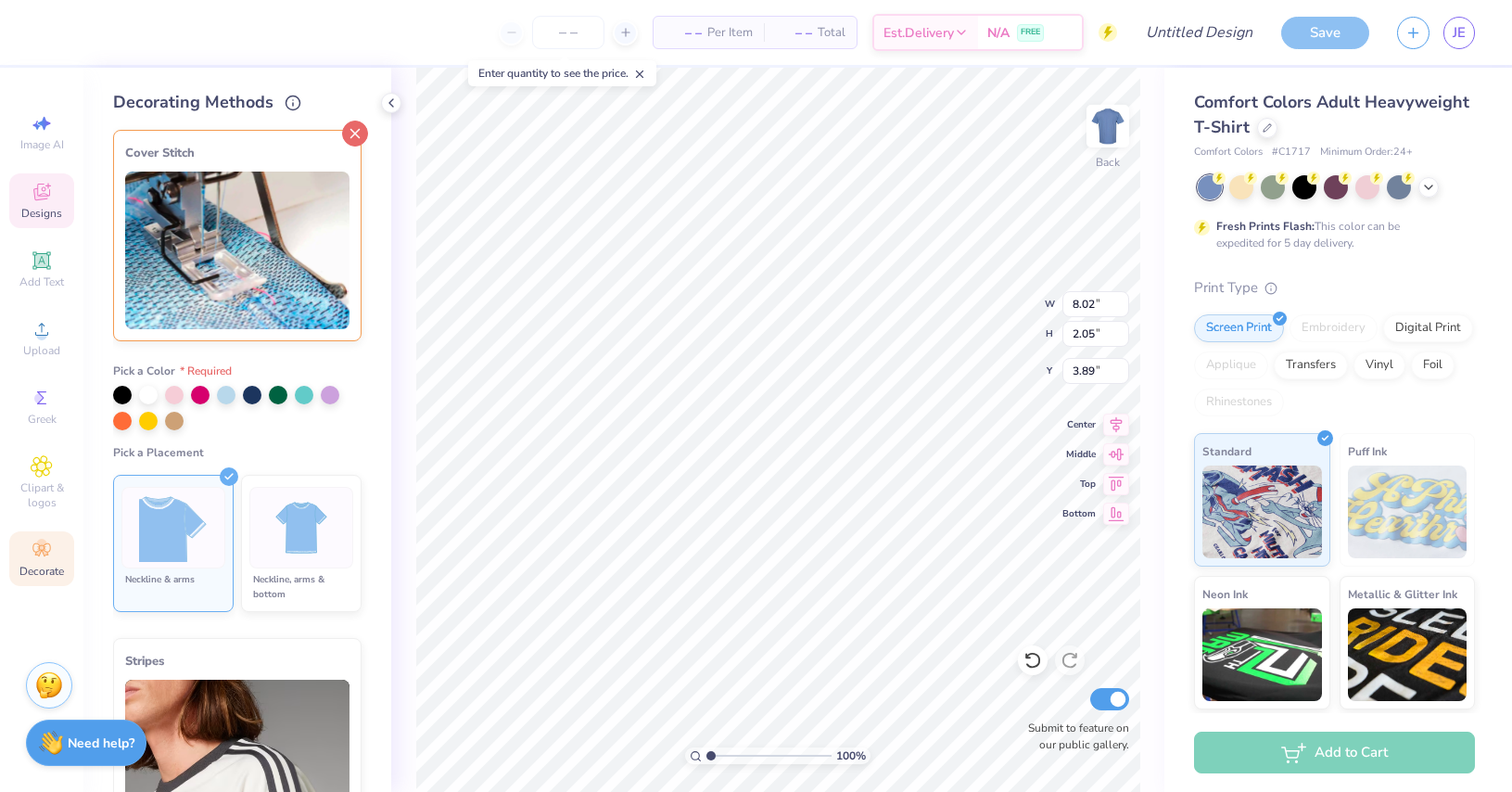
click at [351, 132] on line at bounding box center [355, 133] width 8 height 8
click at [391, 95] on div at bounding box center [391, 103] width 21 height 21
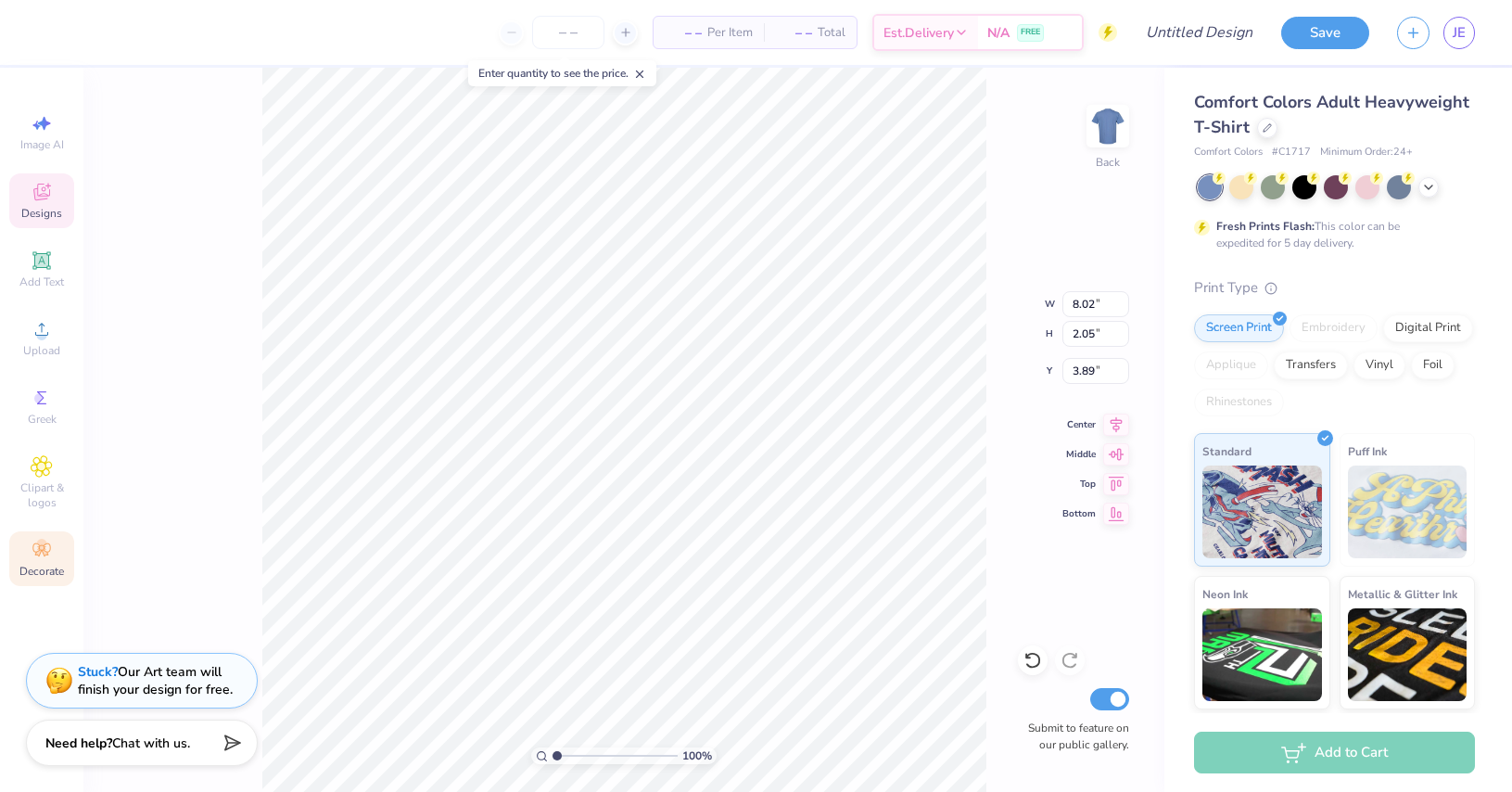
click at [35, 551] on icon at bounding box center [41, 550] width 18 height 13
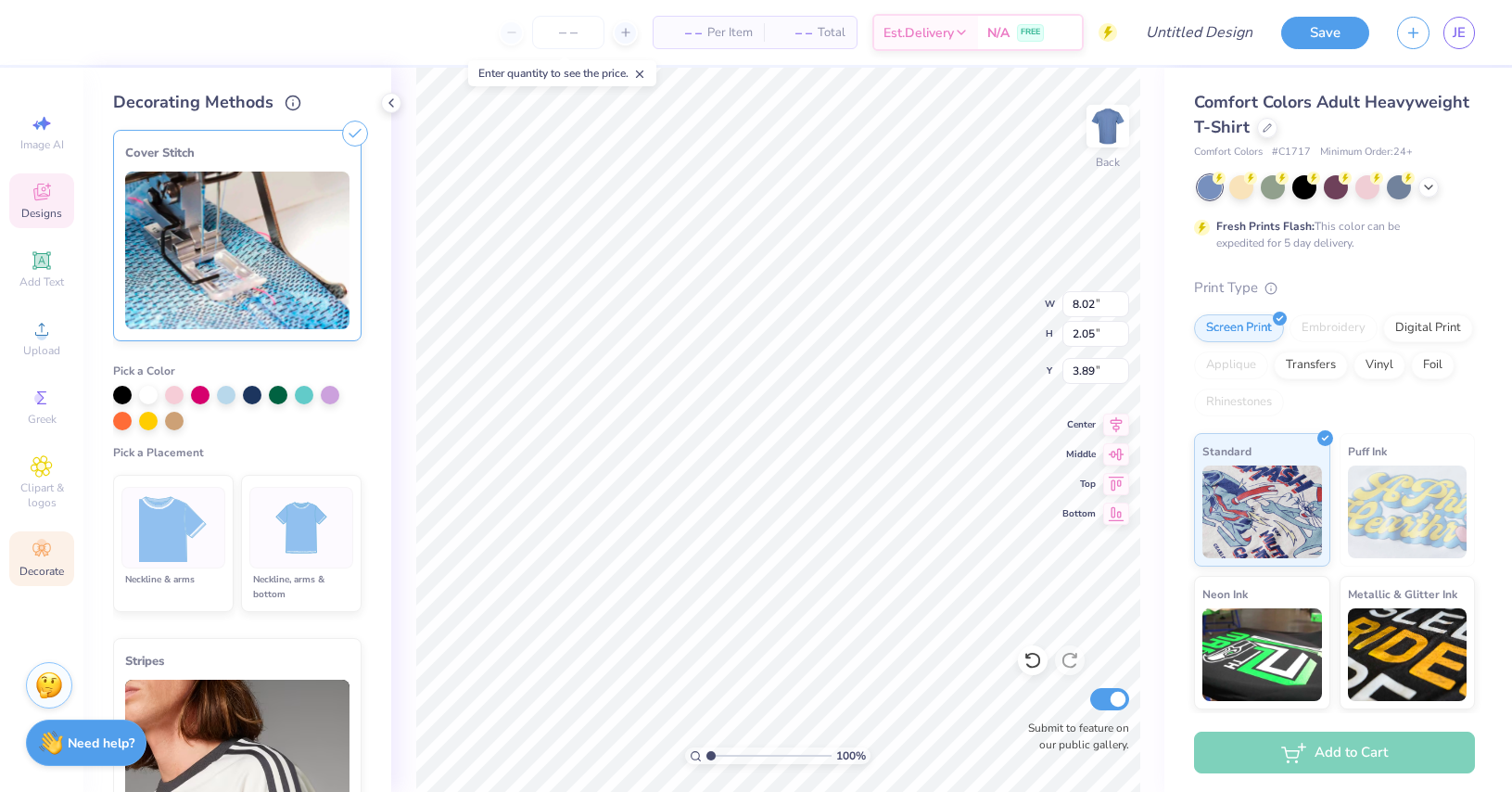
click at [249, 663] on div "Stripes" at bounding box center [236, 662] width 224 height 23
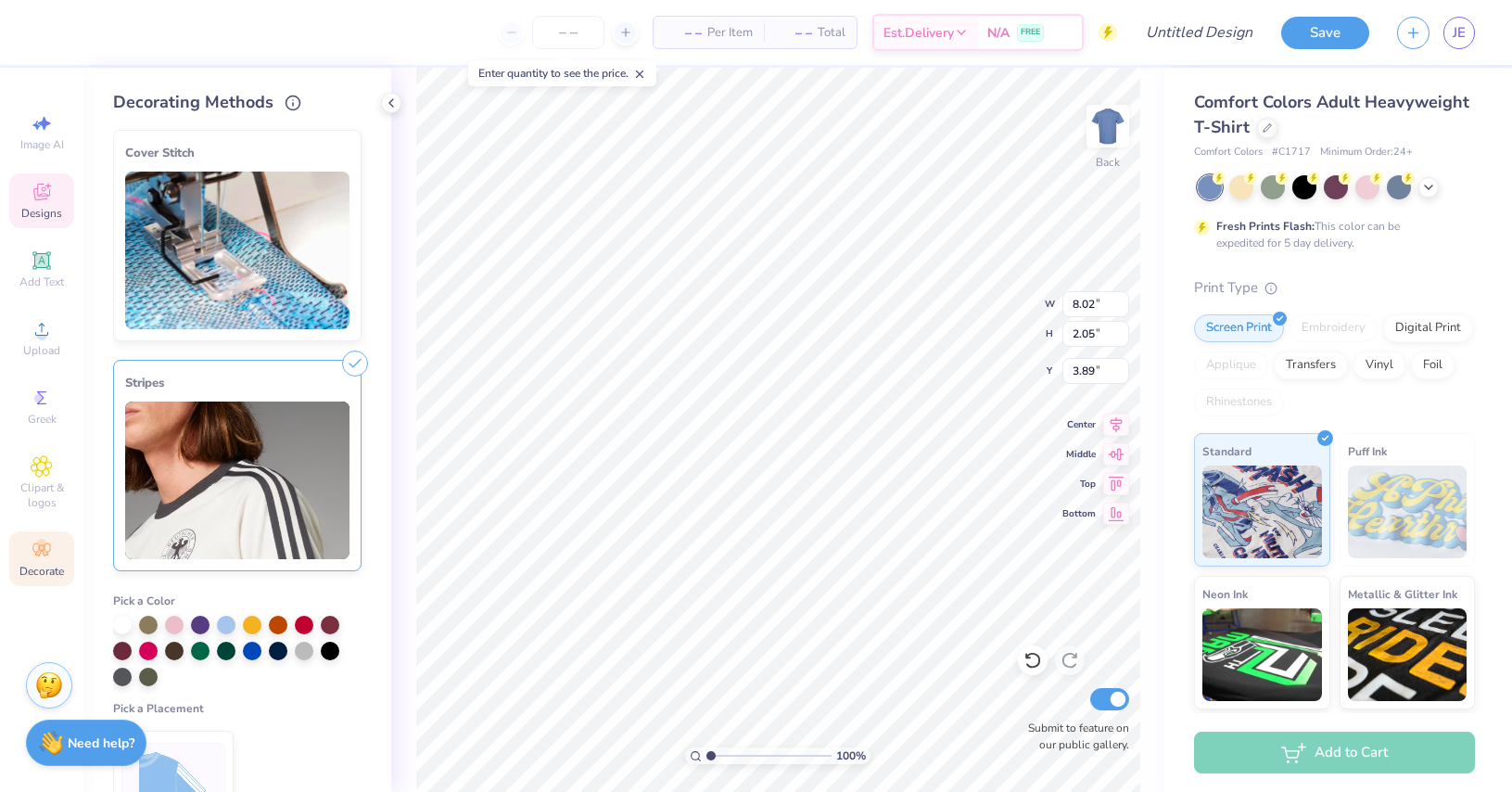
click at [278, 158] on div "Cover Stitch" at bounding box center [236, 153] width 224 height 23
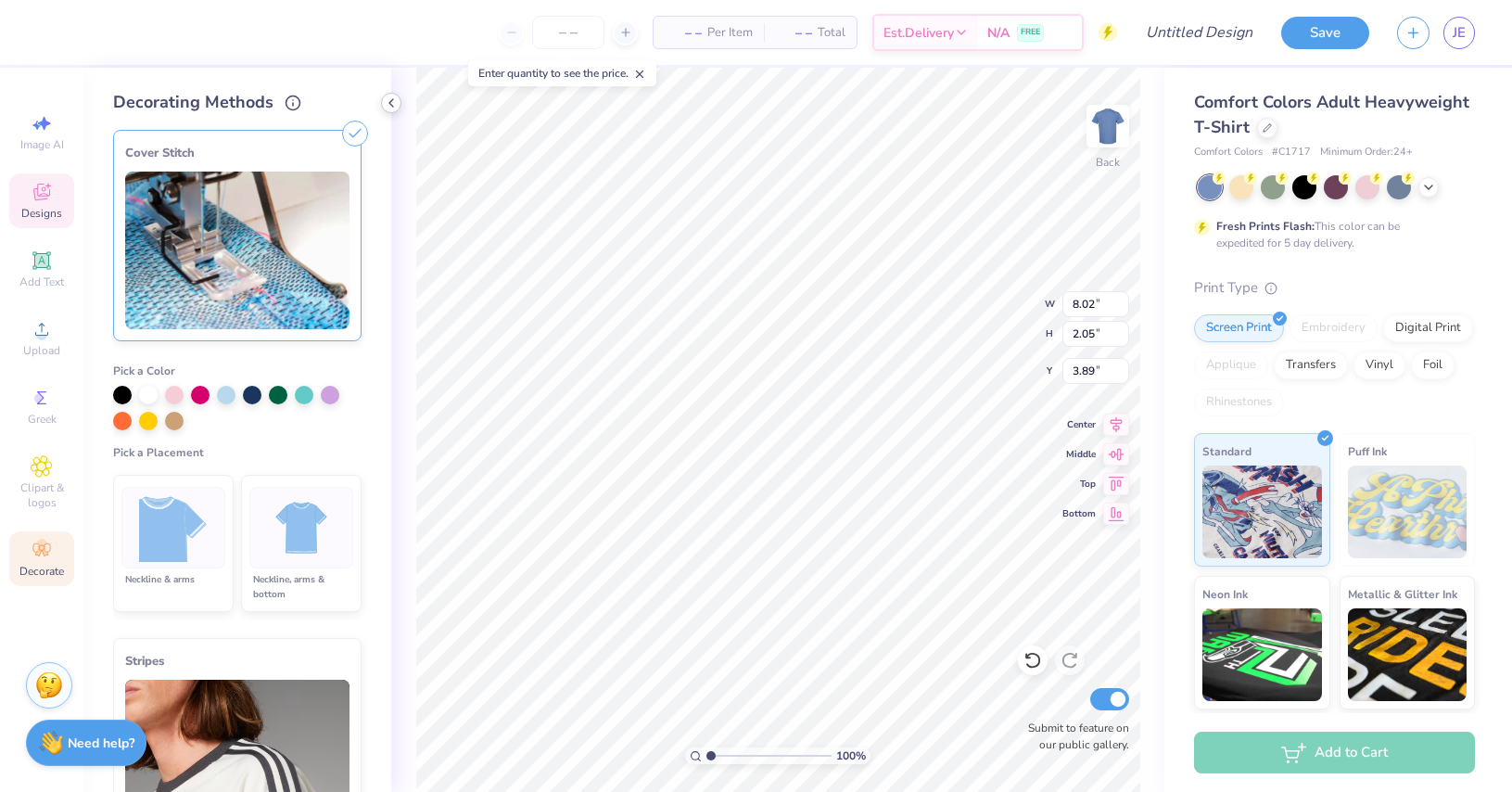
click at [393, 104] on icon at bounding box center [391, 103] width 15 height 15
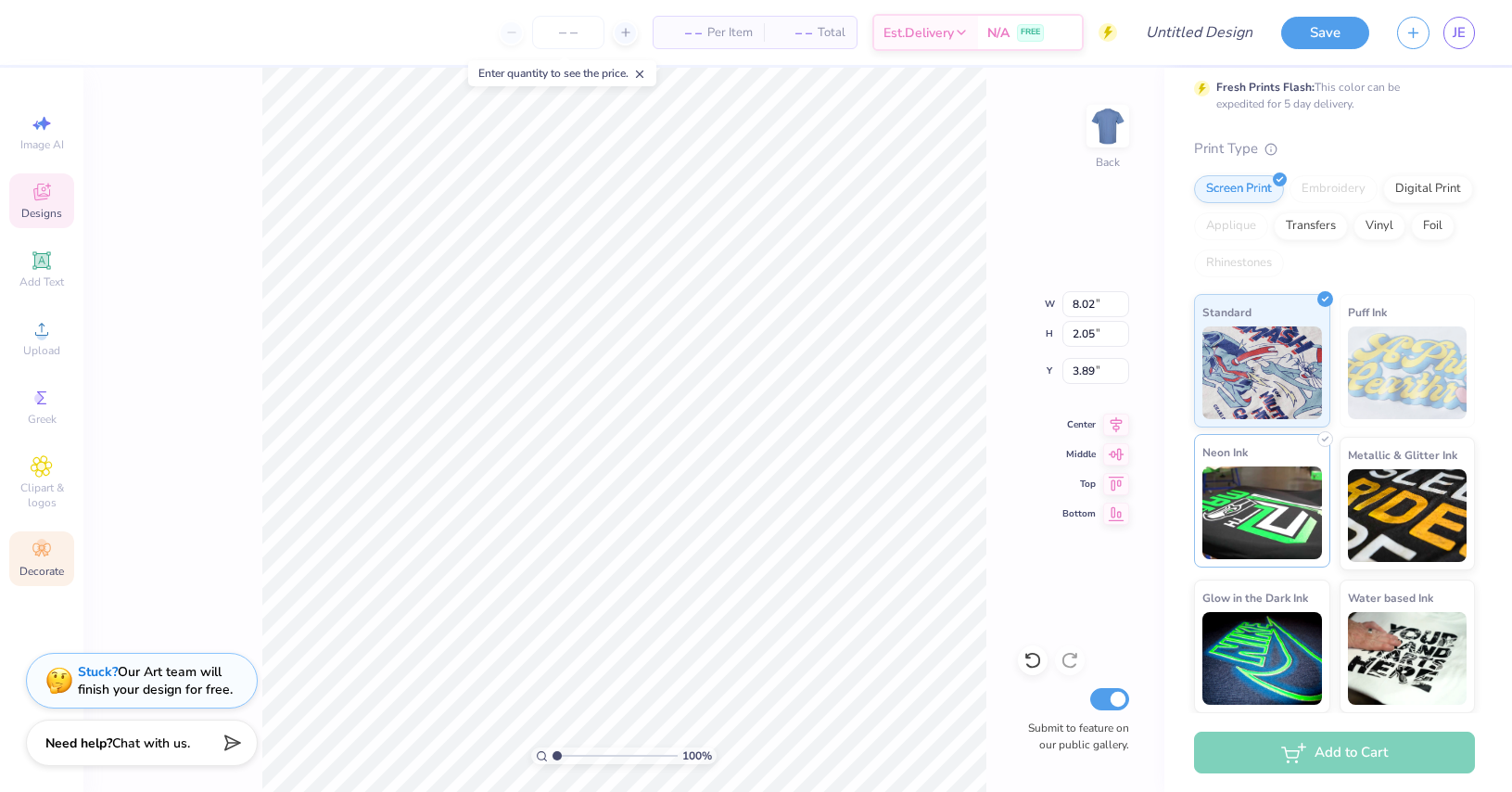
scroll to position [0, 0]
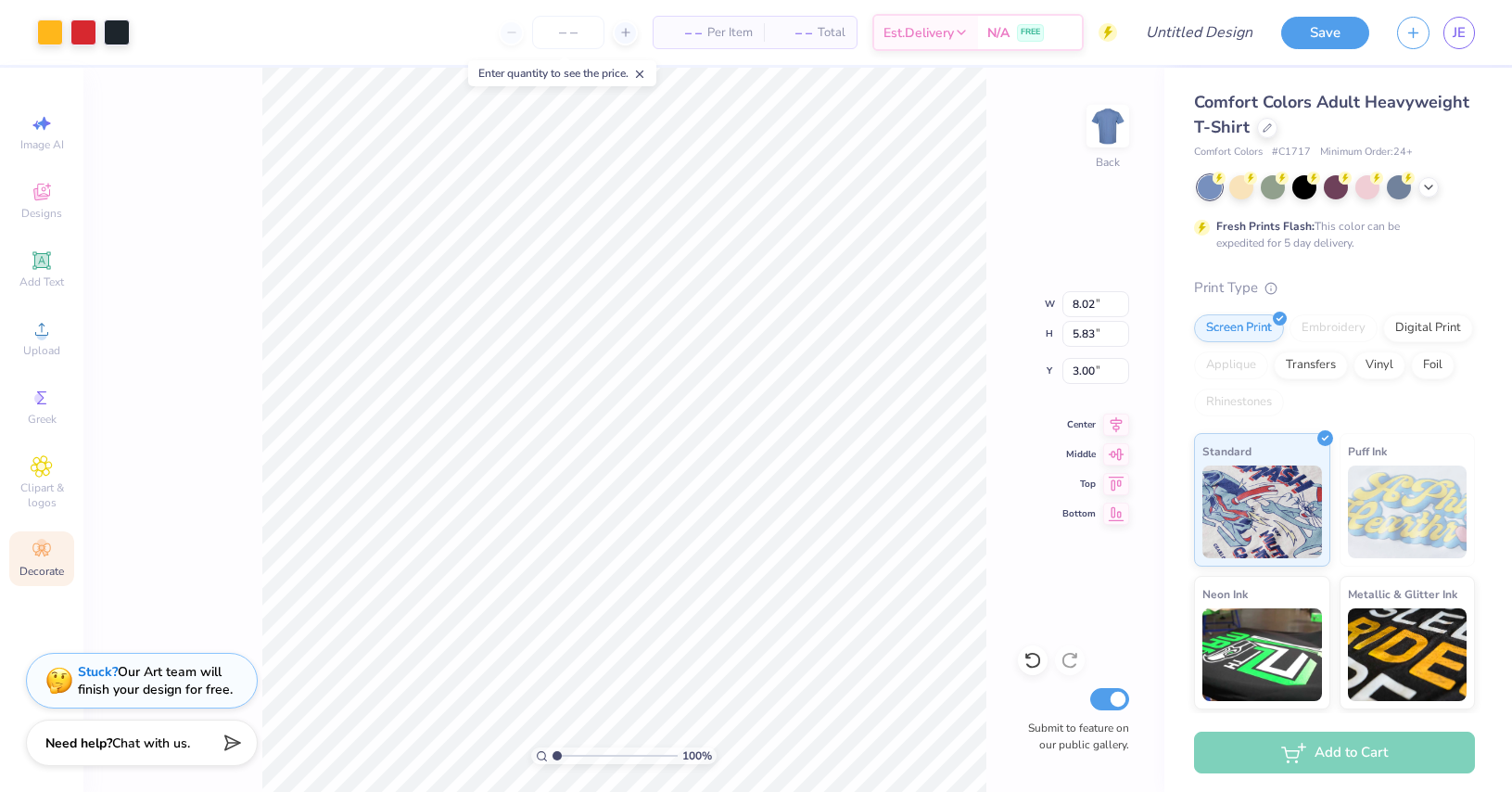
type input "5.83"
type input "3.00"
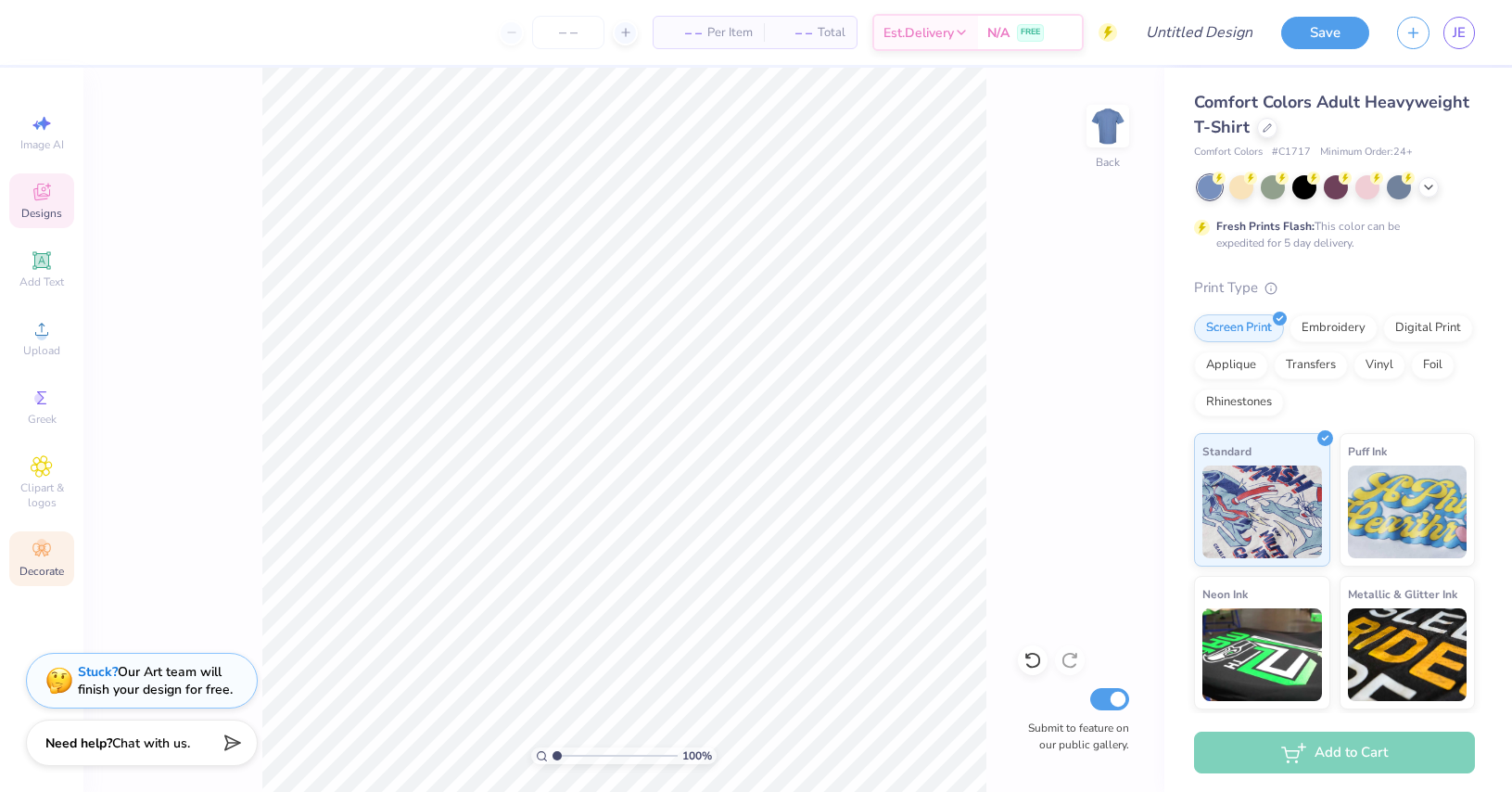
click at [51, 194] on icon at bounding box center [42, 192] width 23 height 23
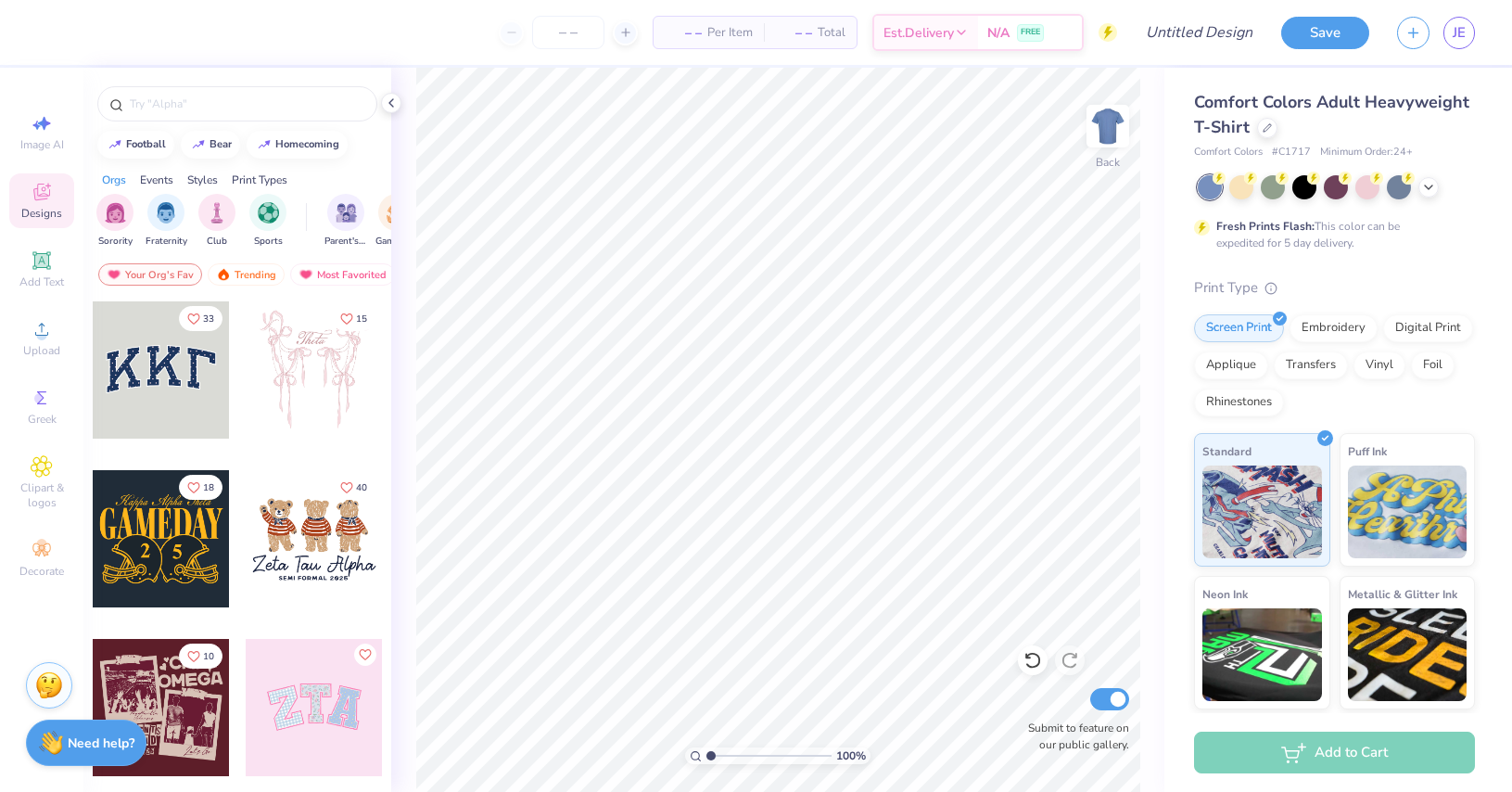
click at [135, 342] on div at bounding box center [161, 370] width 137 height 137
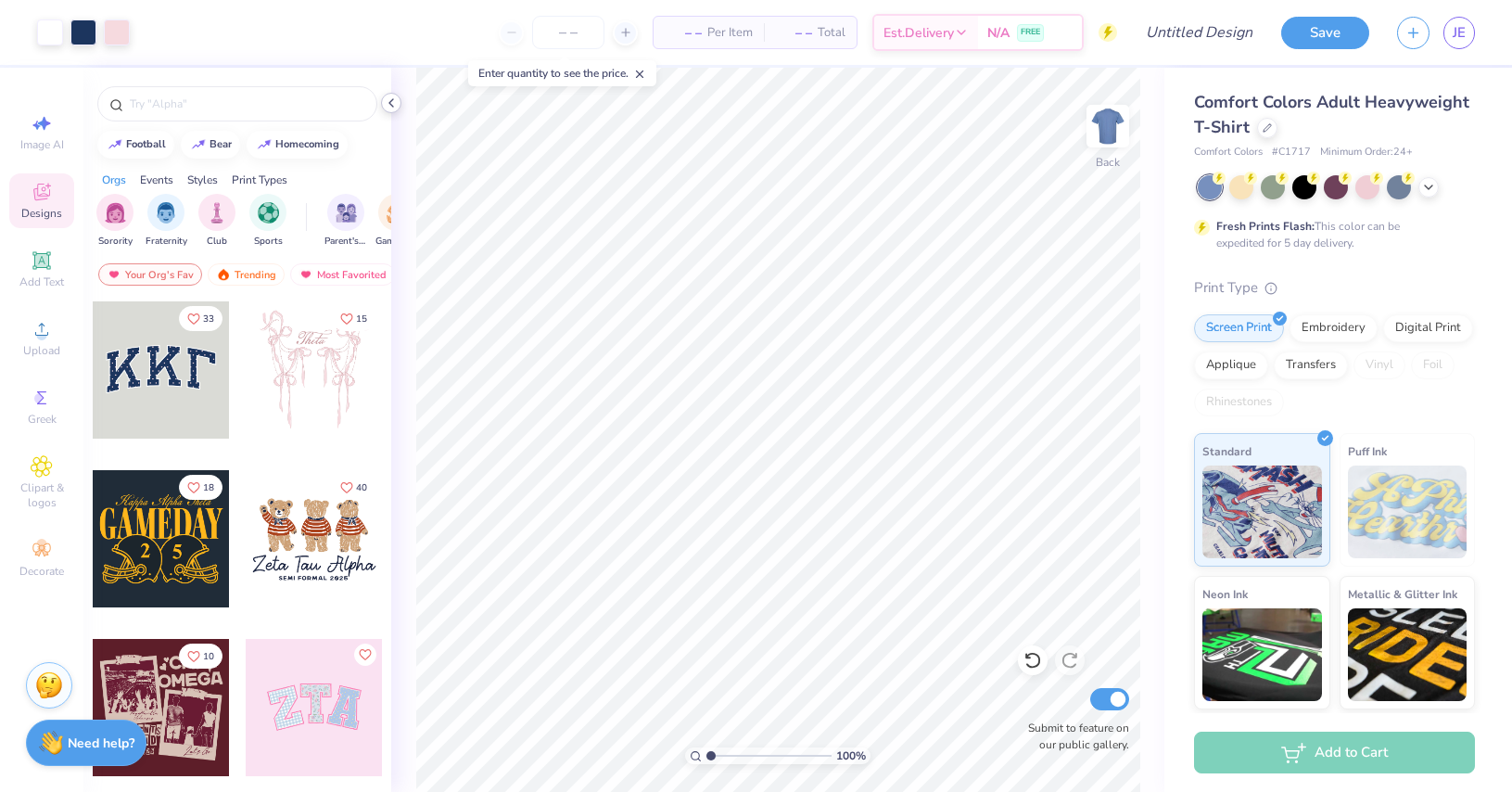
click at [391, 106] on icon at bounding box center [391, 103] width 15 height 15
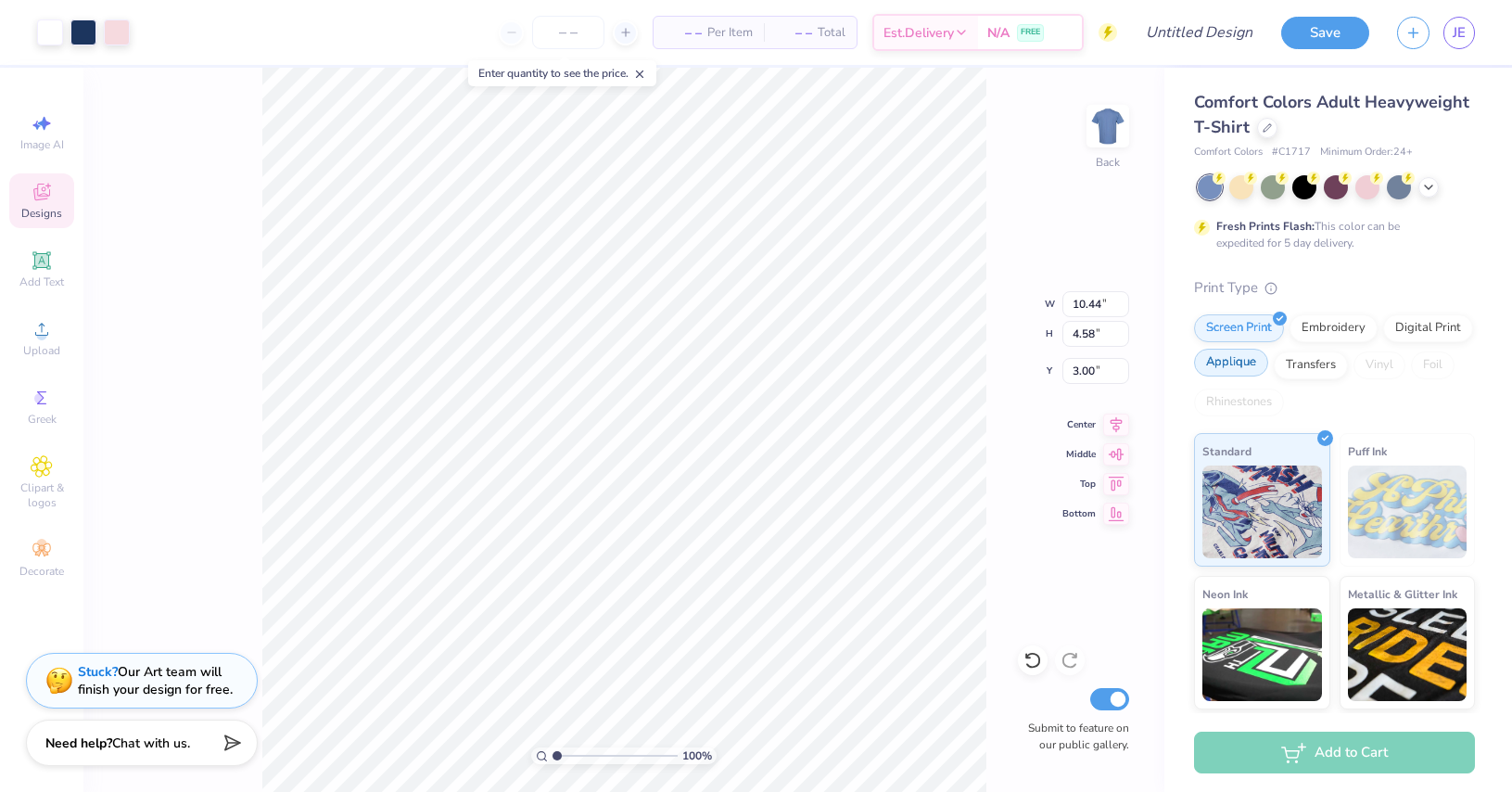
click at [1268, 366] on div "Applique" at bounding box center [1231, 363] width 74 height 28
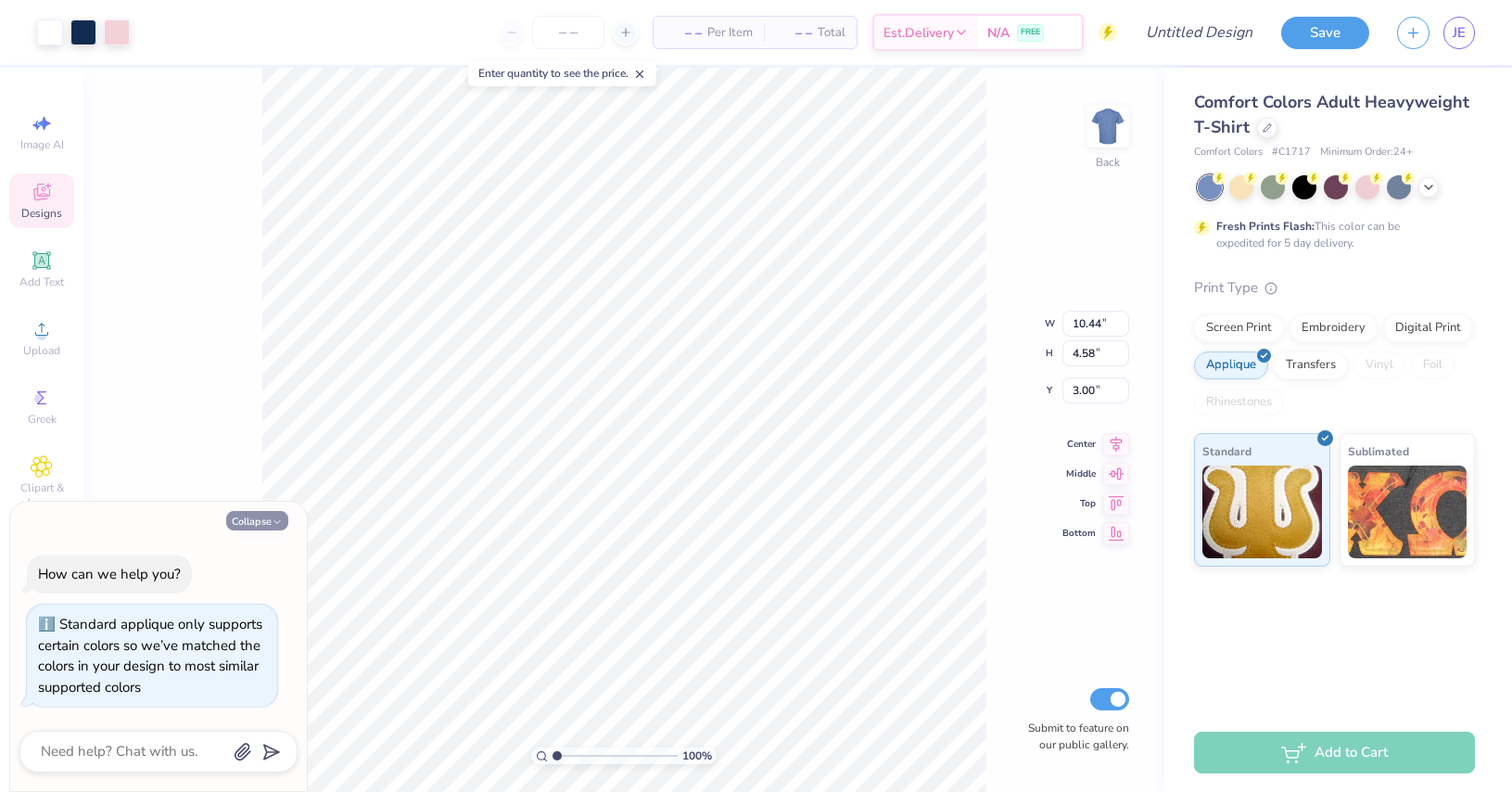
click at [261, 512] on button "Collapse" at bounding box center [257, 520] width 62 height 20
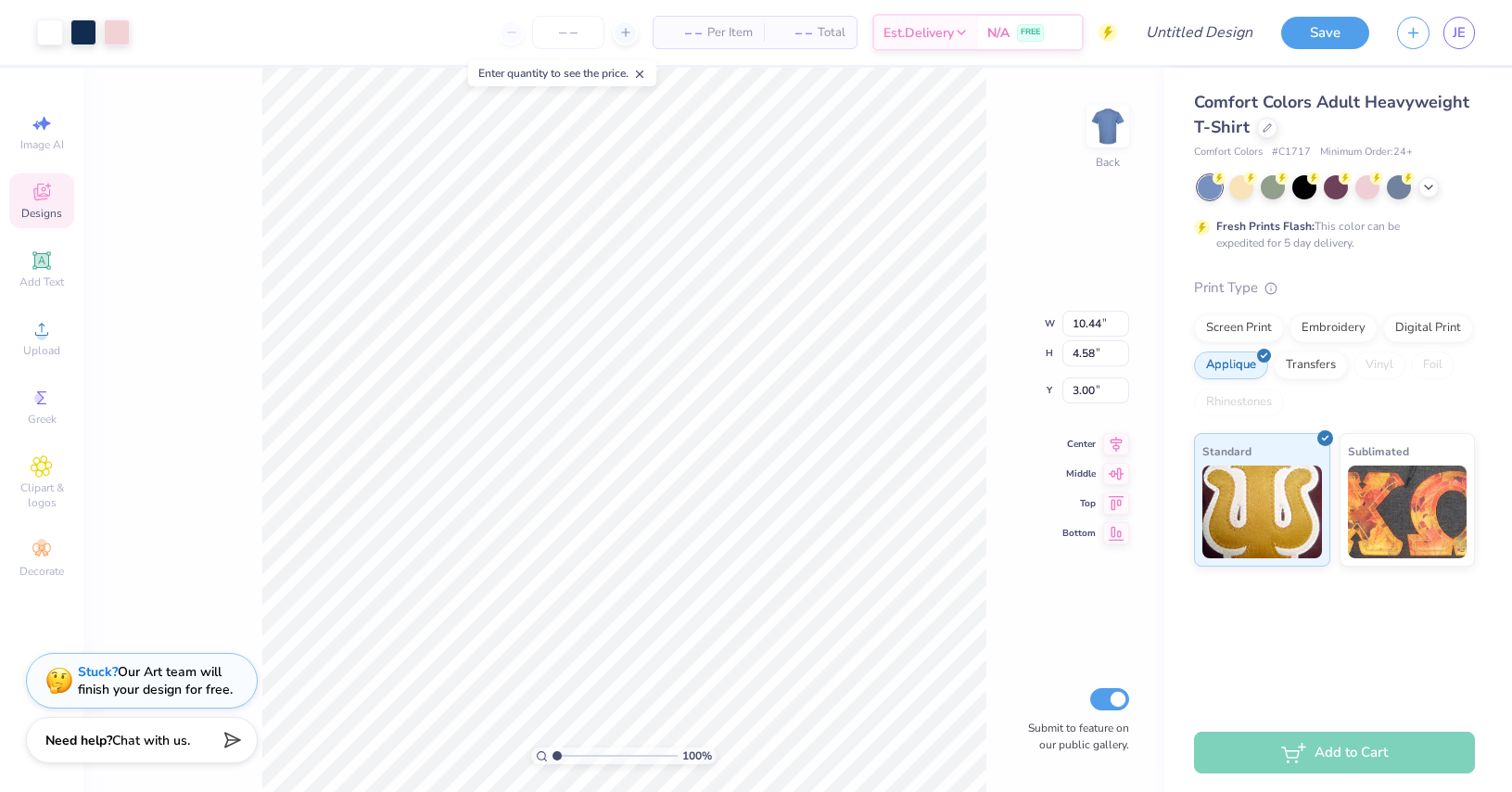
click at [77, 735] on strong "Need help?" at bounding box center [78, 740] width 67 height 18
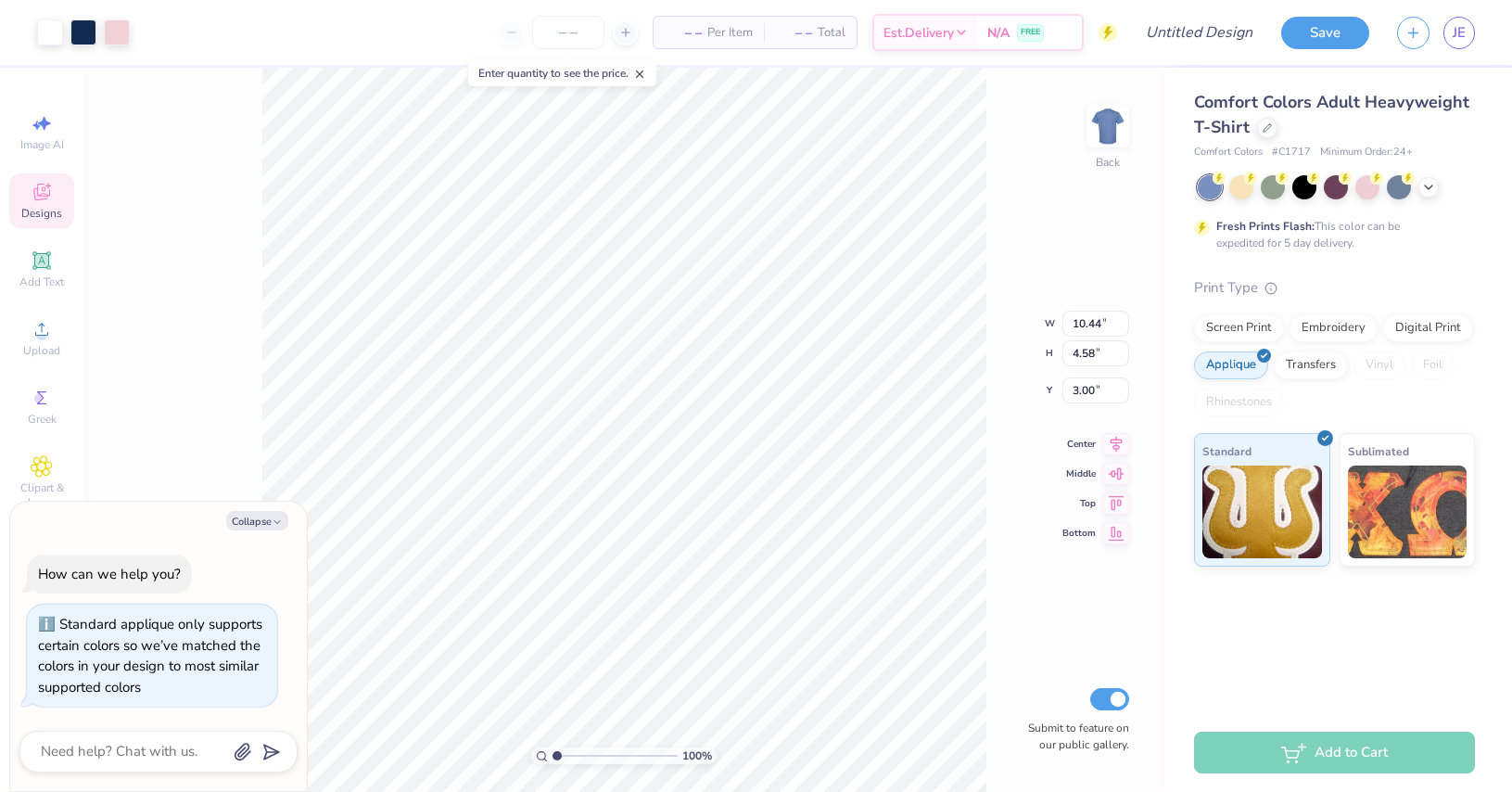
type textarea "x"
